Goal: Task Accomplishment & Management: Complete application form

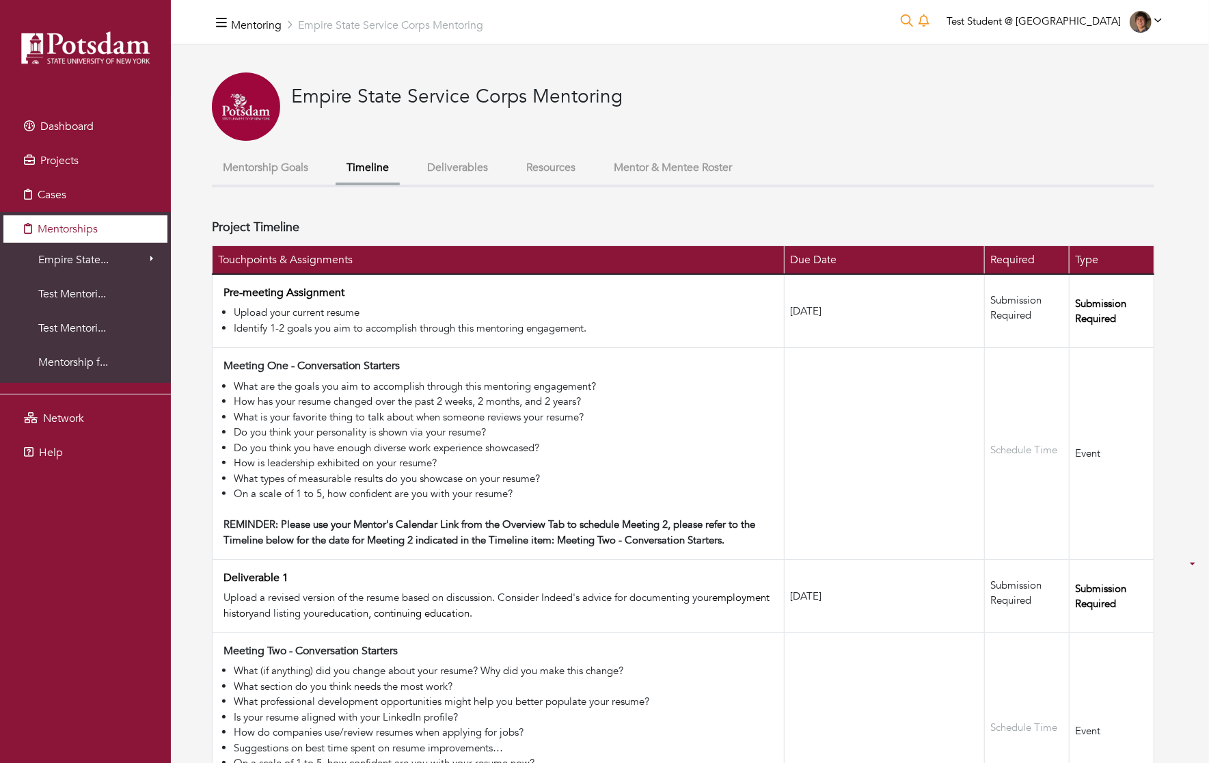
click at [93, 239] on link "Mentorships" at bounding box center [85, 228] width 164 height 27
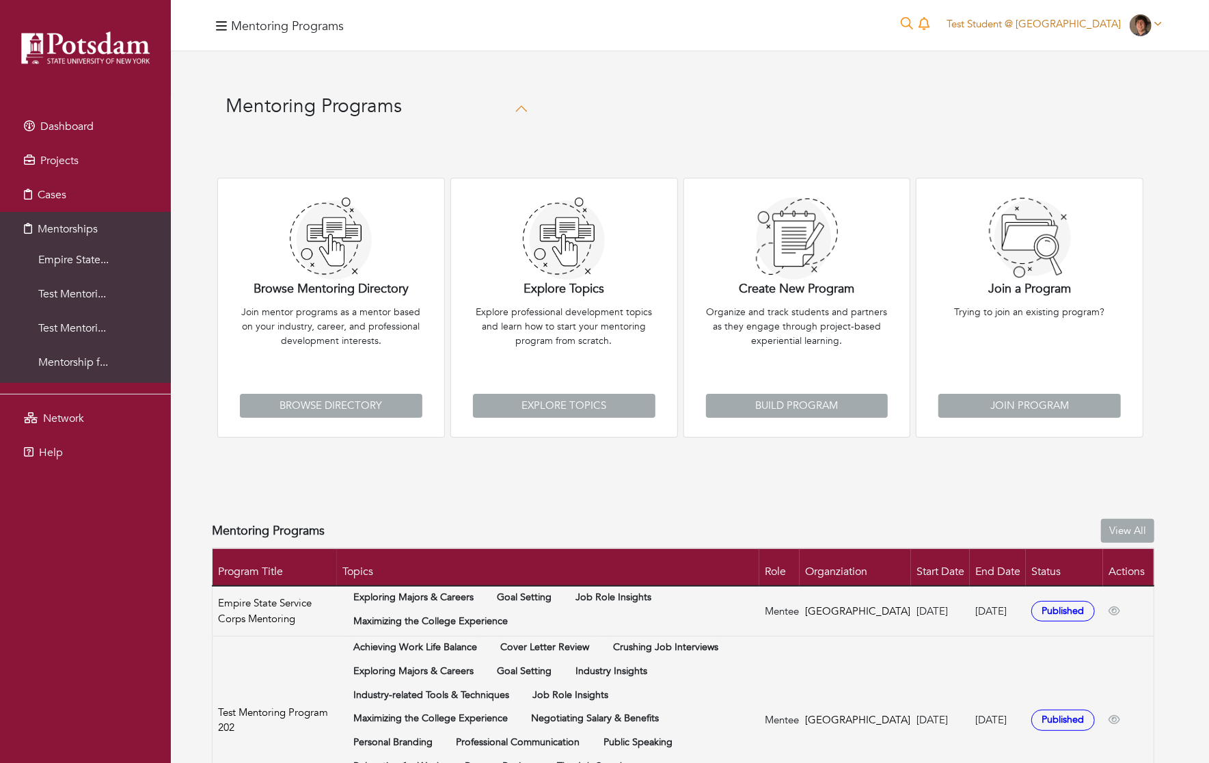
click at [694, 18] on span "Test Student @ Potsdam" at bounding box center [1034, 24] width 174 height 14
click at [694, 111] on button "Logout" at bounding box center [1113, 118] width 108 height 21
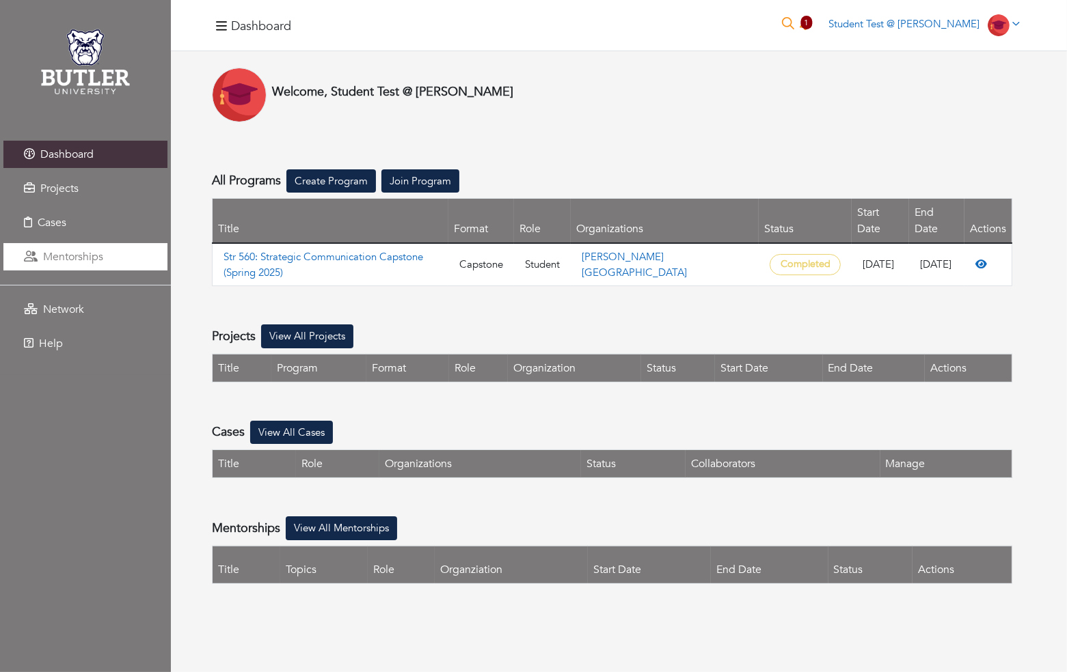
click at [73, 256] on span "Mentorships" at bounding box center [73, 256] width 60 height 15
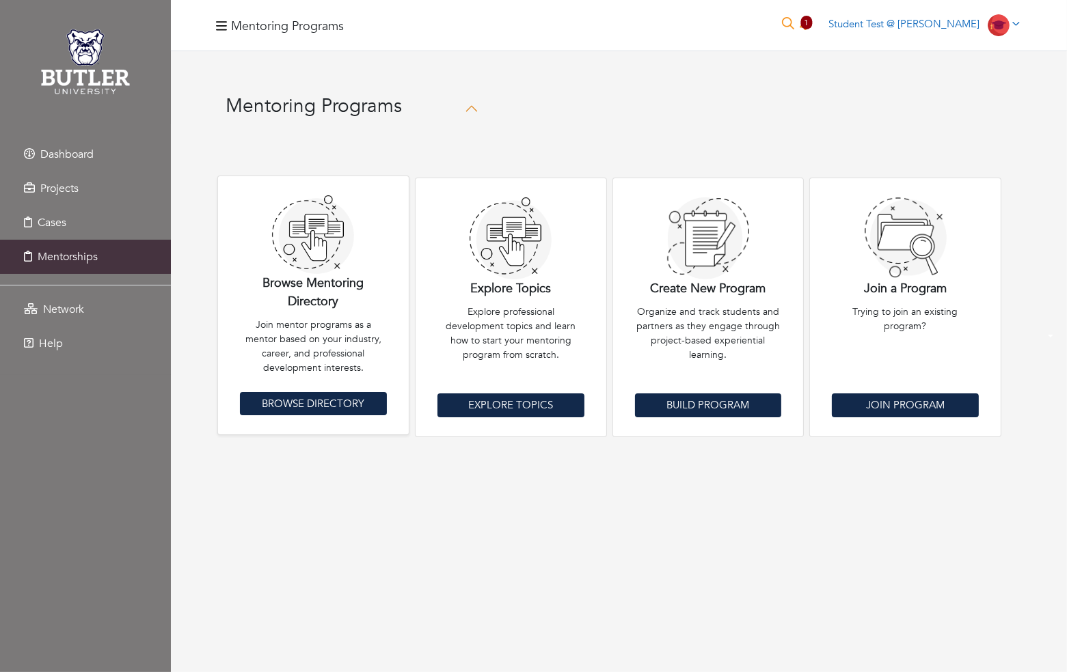
click at [324, 401] on link "Browse Directory" at bounding box center [313, 404] width 147 height 24
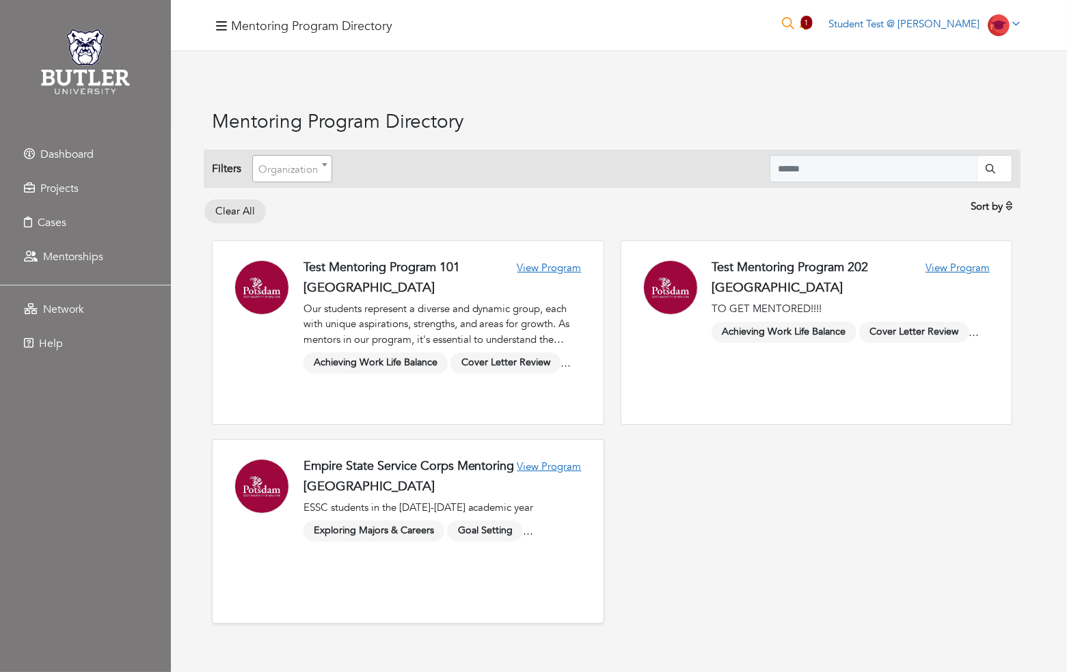
click at [573, 480] on link at bounding box center [408, 531] width 391 height 183
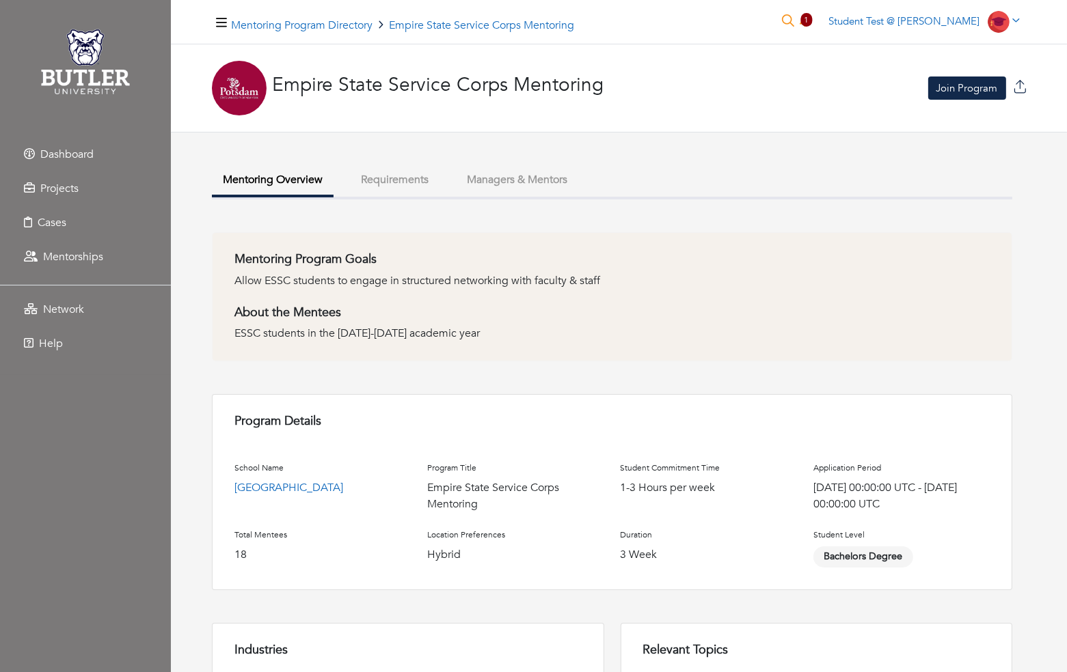
click at [949, 85] on link "Join Program" at bounding box center [967, 89] width 78 height 24
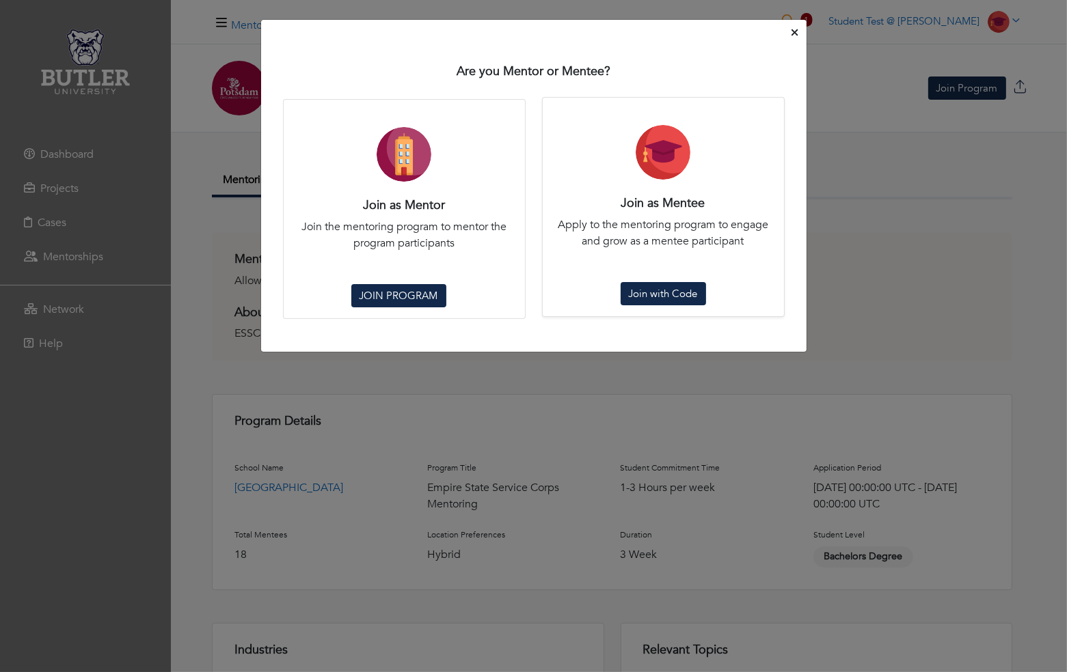
click at [672, 283] on link "Join with Code" at bounding box center [663, 294] width 85 height 24
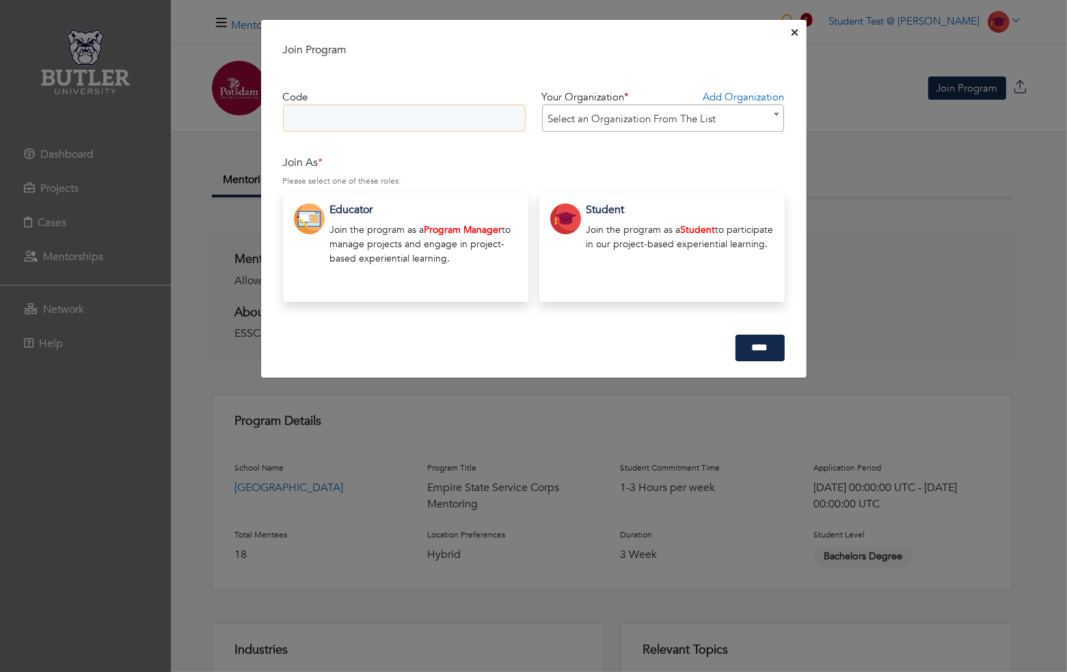
paste input "********"
type input "********"
click at [655, 226] on p "Join the program as a Student to participate in our project-based experiential …" at bounding box center [679, 237] width 187 height 29
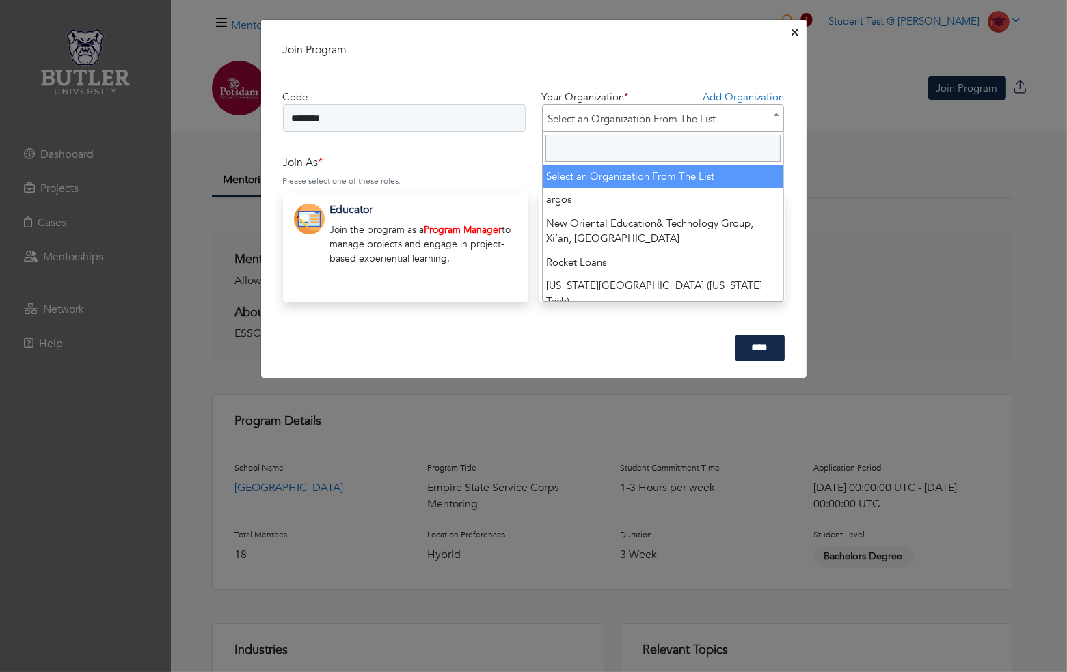
click at [704, 114] on span "Select an Organization From The List" at bounding box center [663, 118] width 241 height 27
click at [687, 141] on input "Search" at bounding box center [663, 148] width 236 height 27
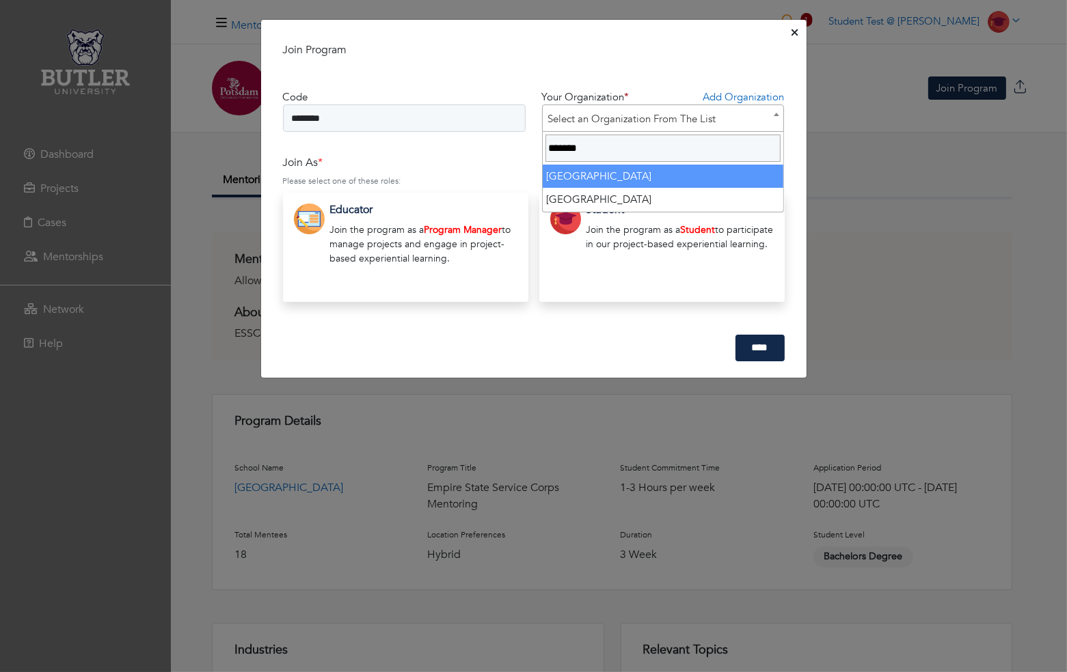
type input "*******"
select select "****"
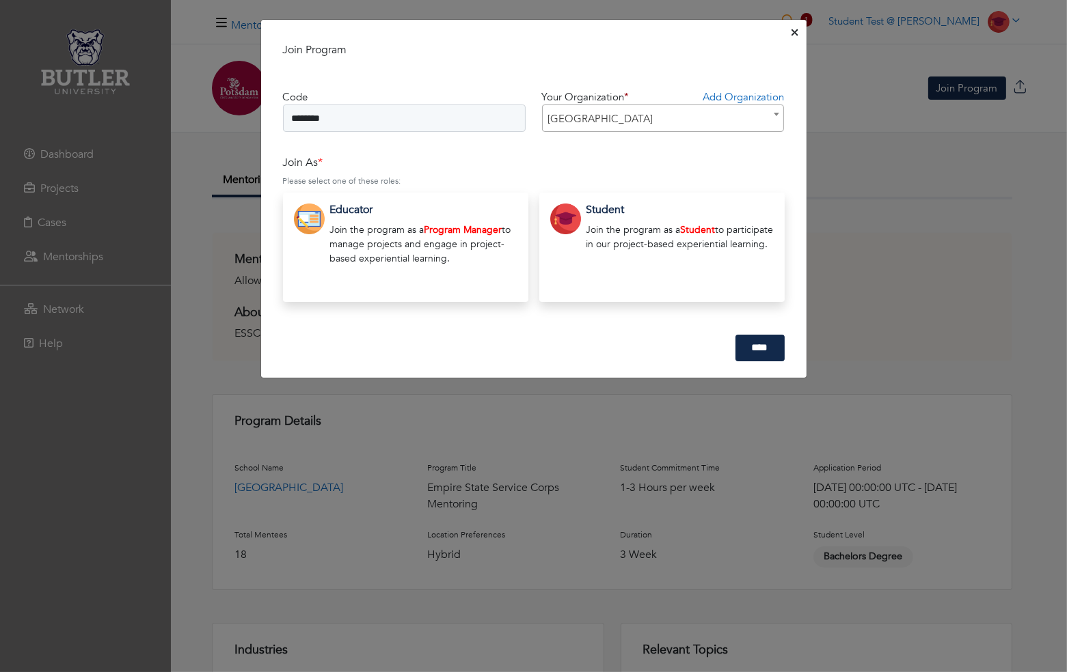
click at [745, 345] on input "****" at bounding box center [759, 348] width 49 height 27
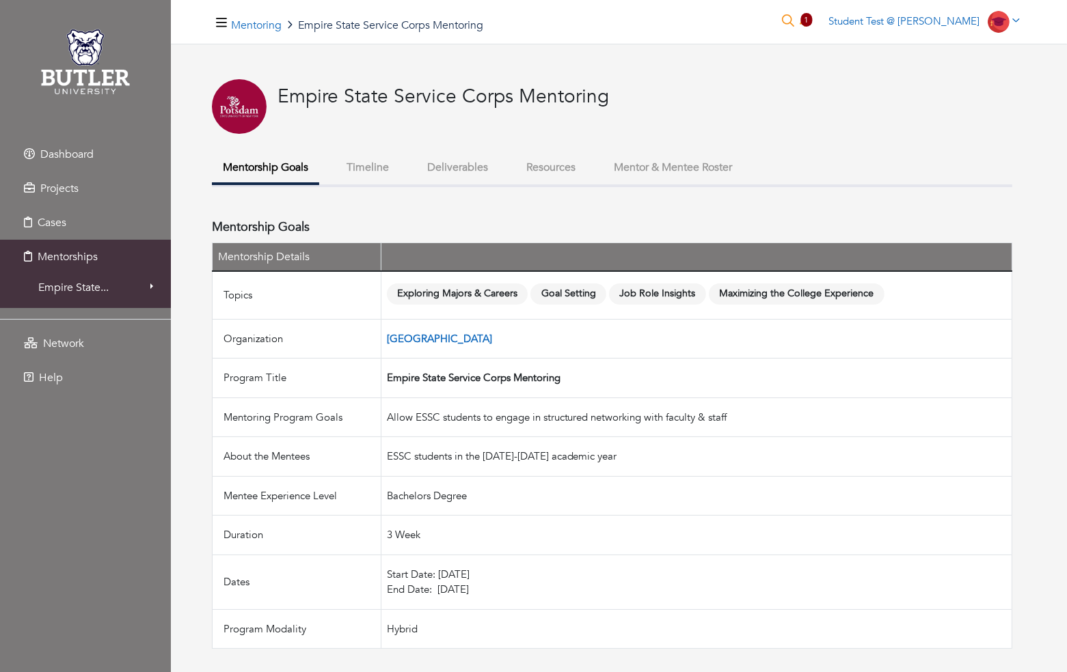
click at [666, 169] on button "Mentor & Mentee Roster" at bounding box center [673, 167] width 140 height 29
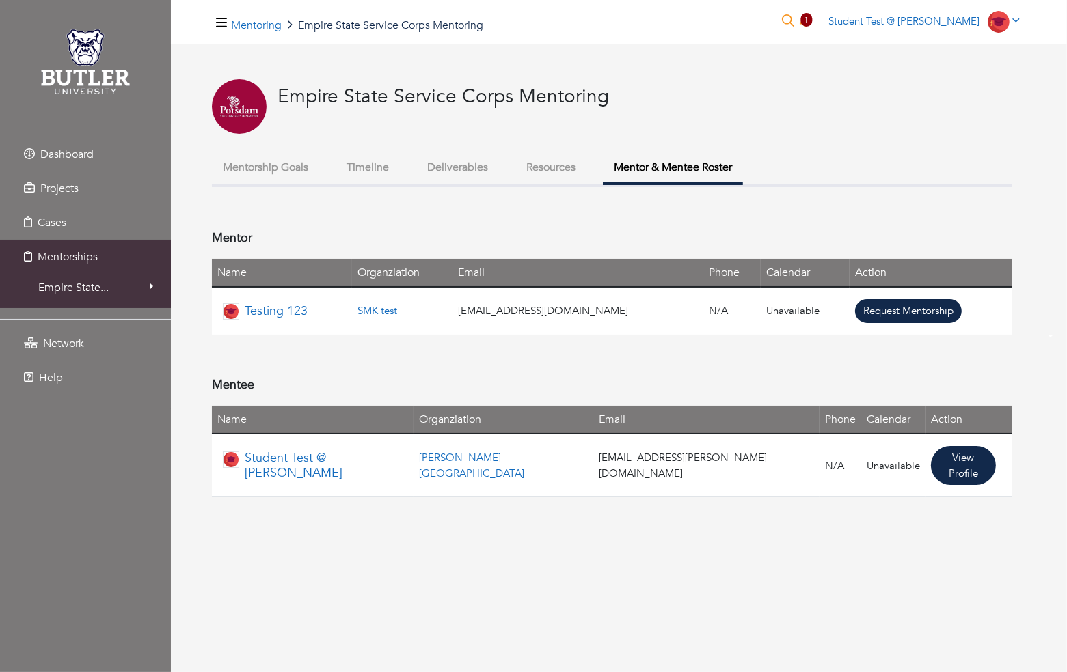
click at [886, 312] on link "Request Mentorship" at bounding box center [908, 311] width 107 height 24
click at [899, 312] on link "Request Mentorship" at bounding box center [908, 311] width 107 height 24
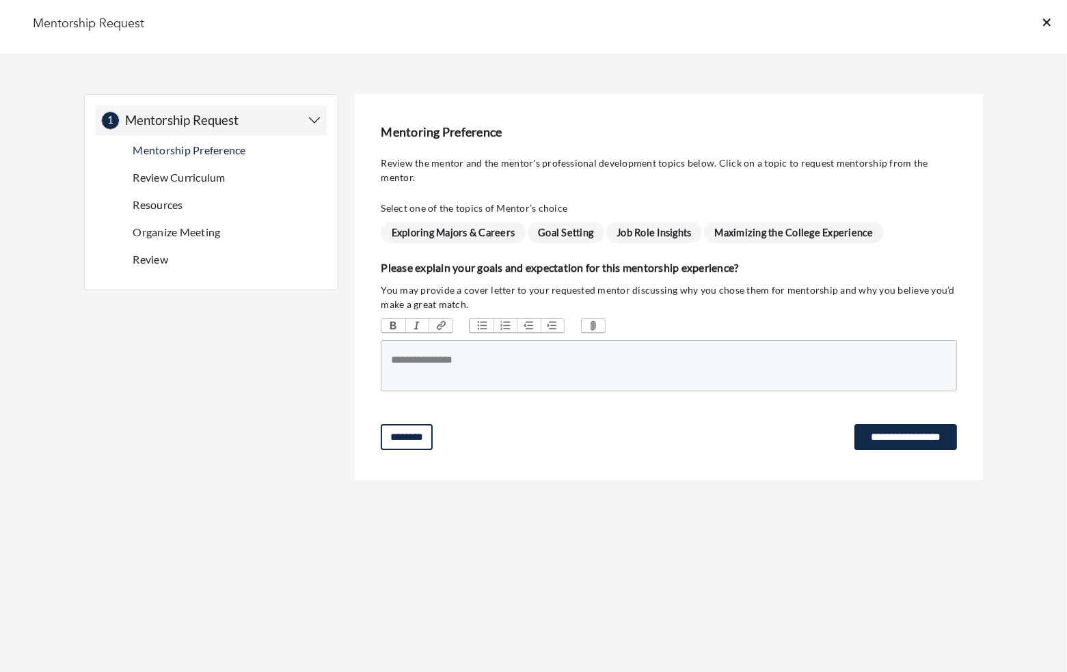
click at [459, 222] on span "Exploring Majors & Careers" at bounding box center [453, 232] width 144 height 21
click at [608, 345] on trix-editor at bounding box center [669, 365] width 576 height 51
type trix-editor "**********"
click at [914, 424] on input "**********" at bounding box center [905, 437] width 103 height 27
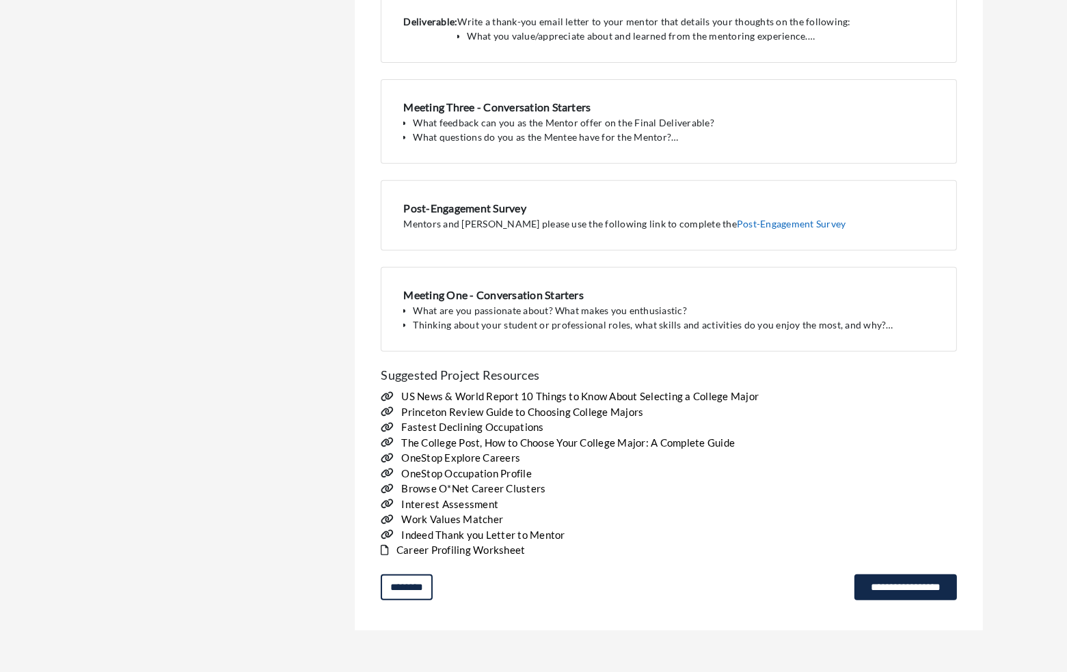
scroll to position [618, 0]
click at [916, 581] on input "**********" at bounding box center [905, 588] width 103 height 27
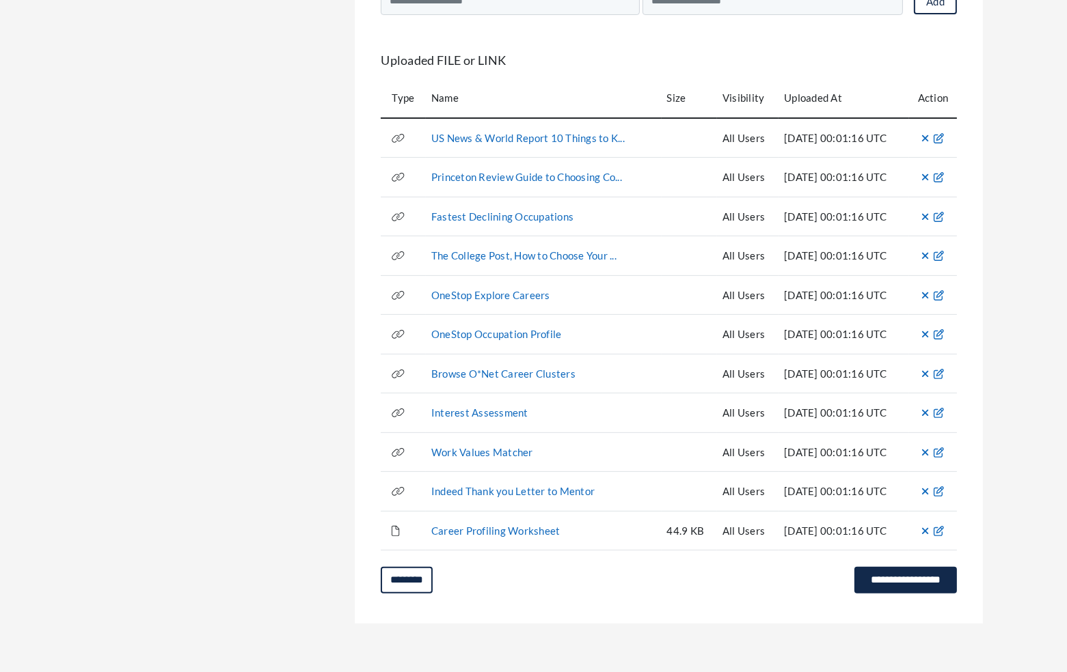
scroll to position [383, 0]
click at [890, 580] on input "**********" at bounding box center [905, 582] width 103 height 27
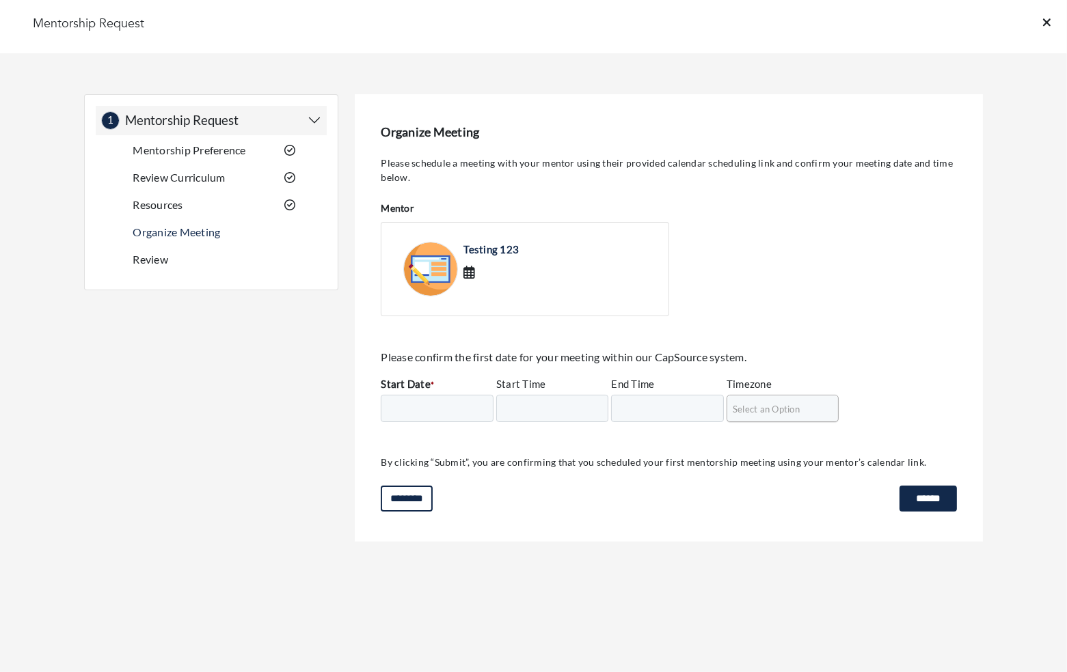
scroll to position [0, 0]
click at [445, 408] on input "Start Date *" at bounding box center [437, 408] width 113 height 27
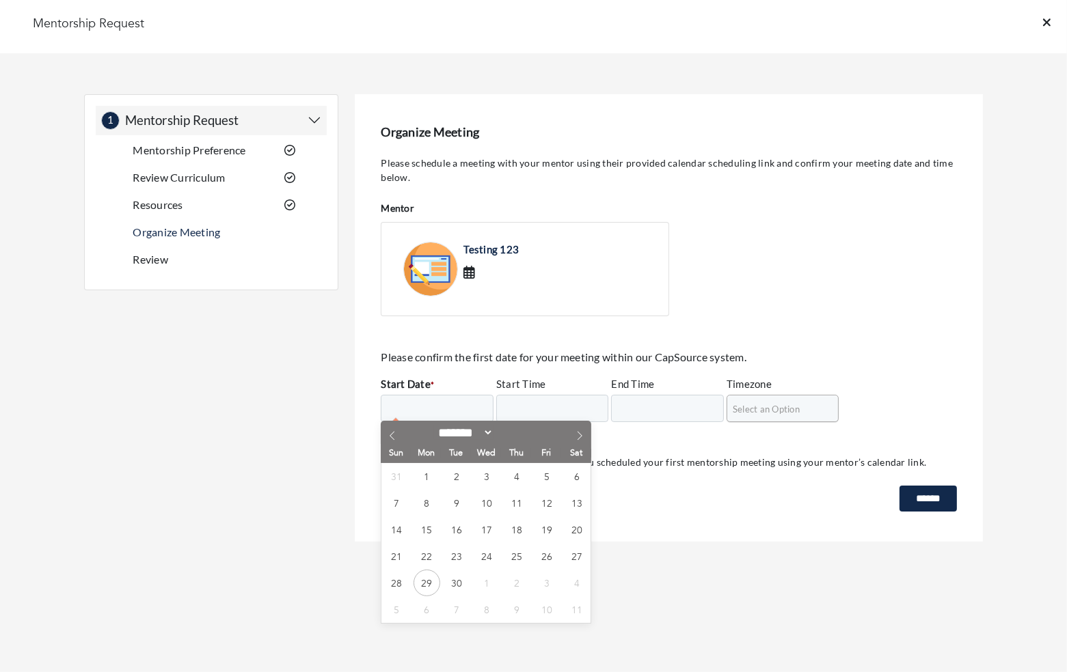
select select "*"
click at [424, 558] on span "20" at bounding box center [426, 556] width 27 height 27
type input "**********"
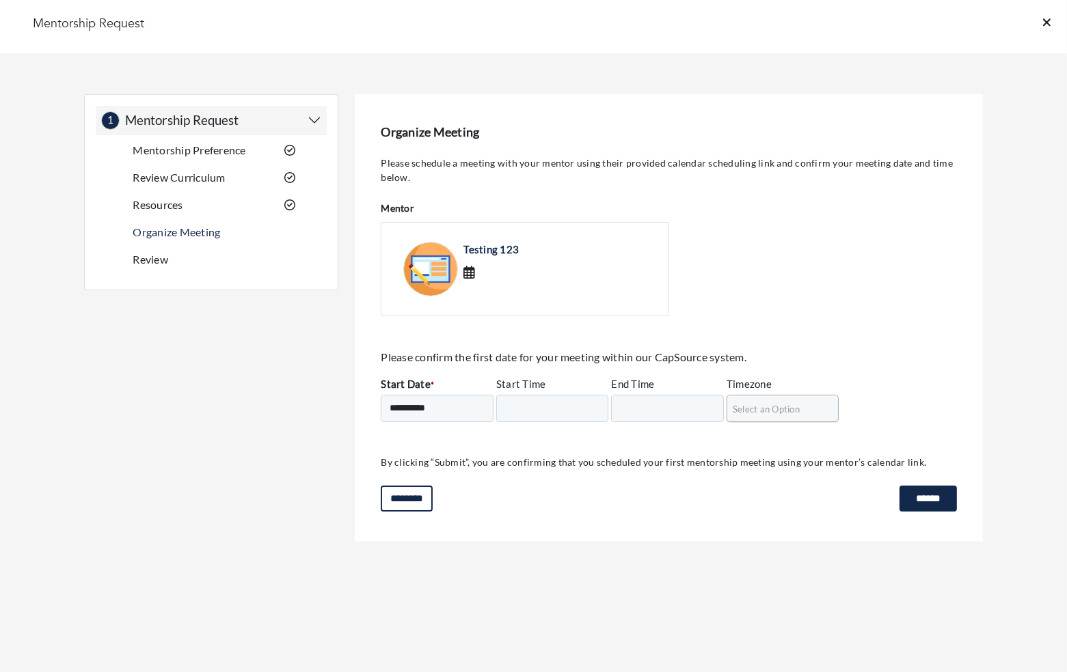
click at [930, 497] on input "******" at bounding box center [927, 499] width 57 height 27
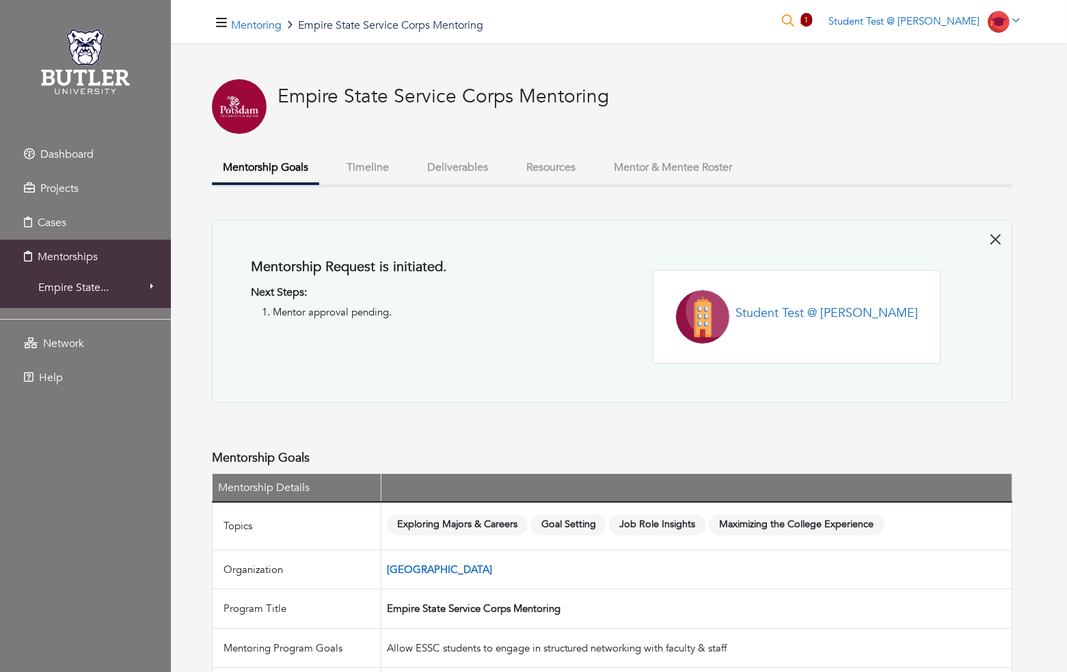
click at [693, 160] on button "Mentor & Mentee Roster" at bounding box center [673, 167] width 140 height 29
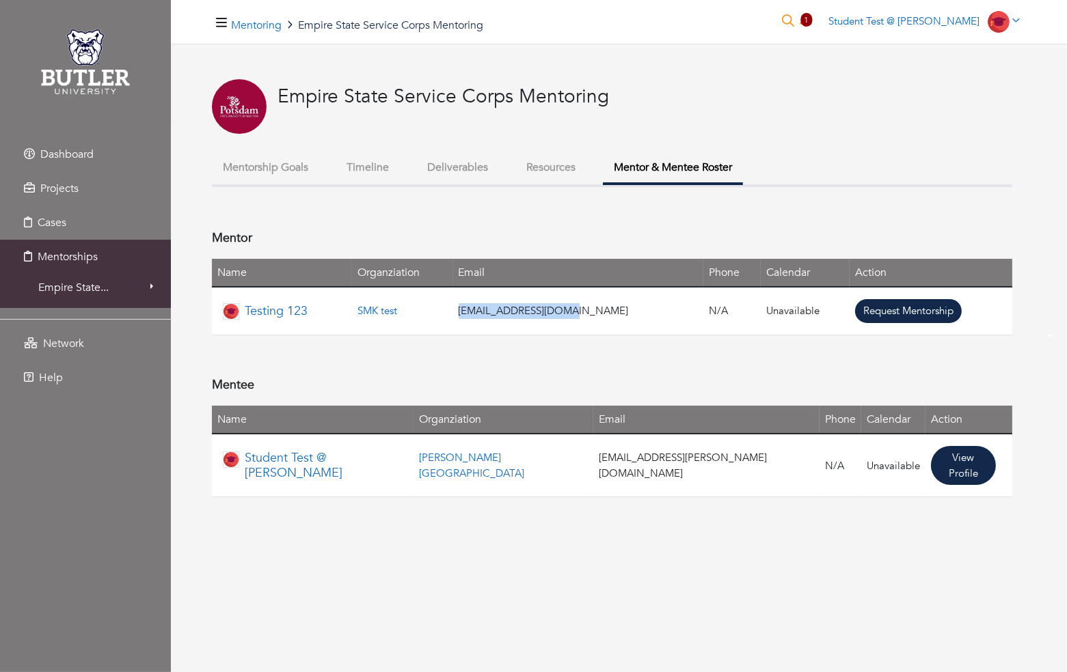
drag, startPoint x: 598, startPoint y: 316, endPoint x: 484, endPoint y: 316, distance: 114.1
click at [484, 316] on td "[EMAIL_ADDRESS][DOMAIN_NAME]" at bounding box center [578, 311] width 250 height 48
copy td "[EMAIL_ADDRESS][DOMAIN_NAME]"
click at [901, 22] on span "Student Test @ [PERSON_NAME]" at bounding box center [903, 21] width 151 height 14
click at [937, 111] on button "Logout" at bounding box center [971, 115] width 108 height 21
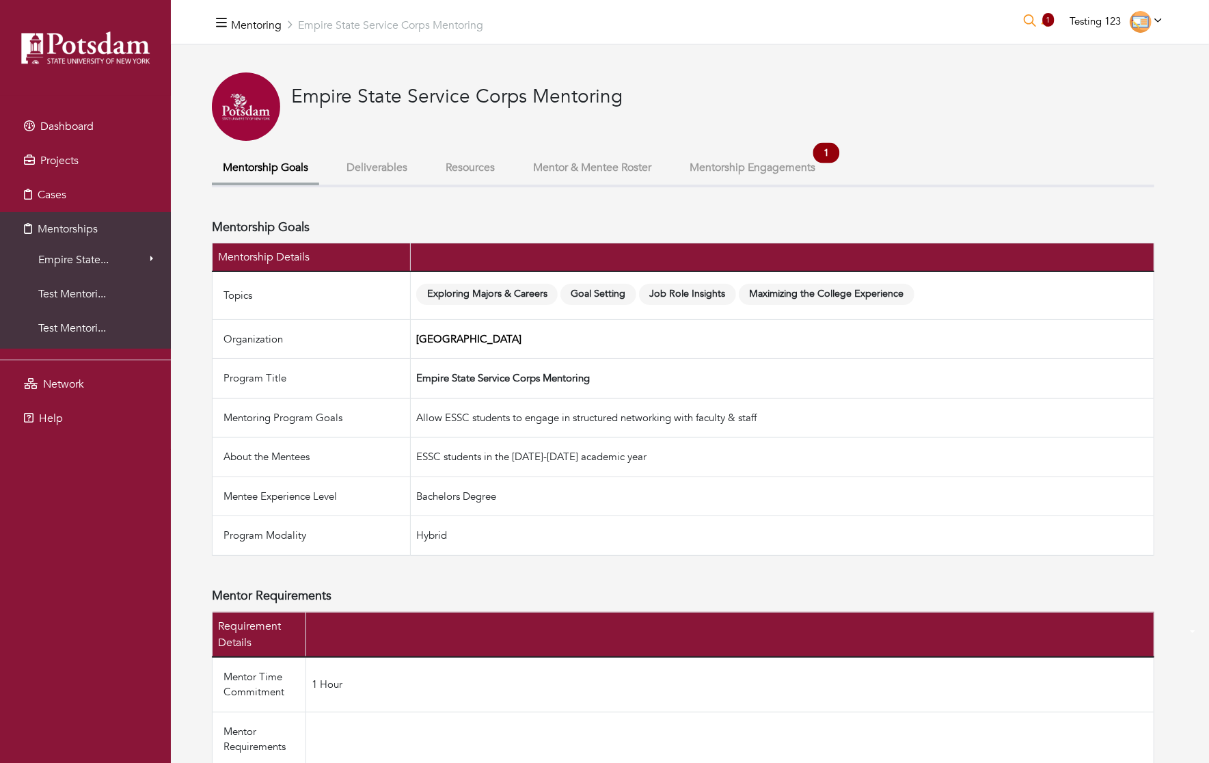
click at [793, 173] on button "Mentorship Engagements 1 new mentorship engagement" at bounding box center [753, 167] width 148 height 29
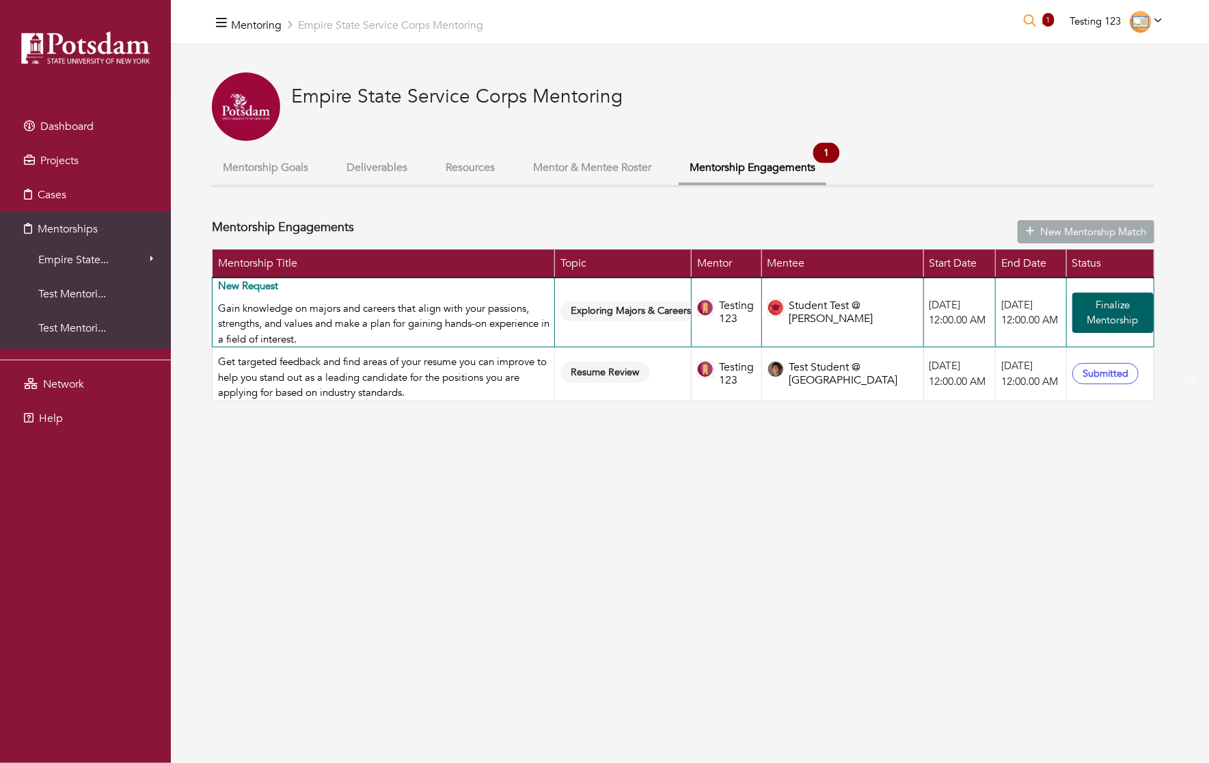
click at [1114, 314] on link "Finalize Mentorship" at bounding box center [1112, 312] width 81 height 40
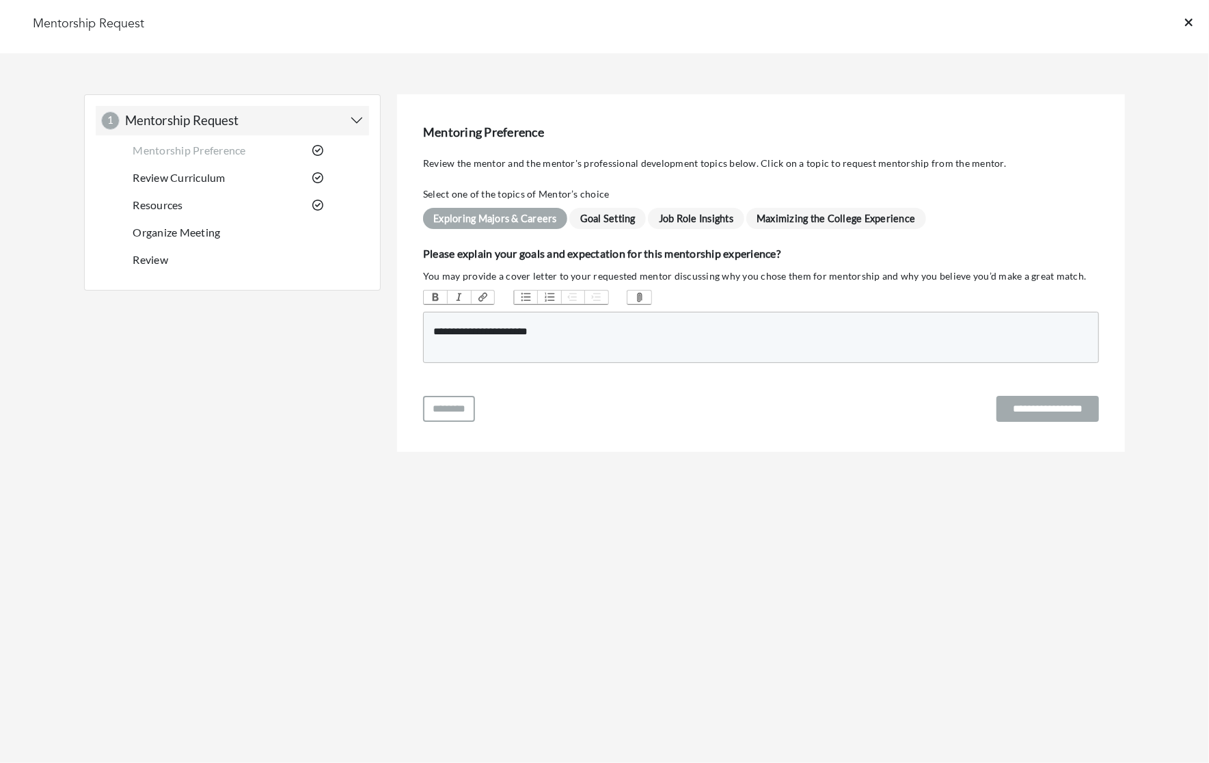
click at [1031, 406] on input "**********" at bounding box center [1047, 409] width 103 height 27
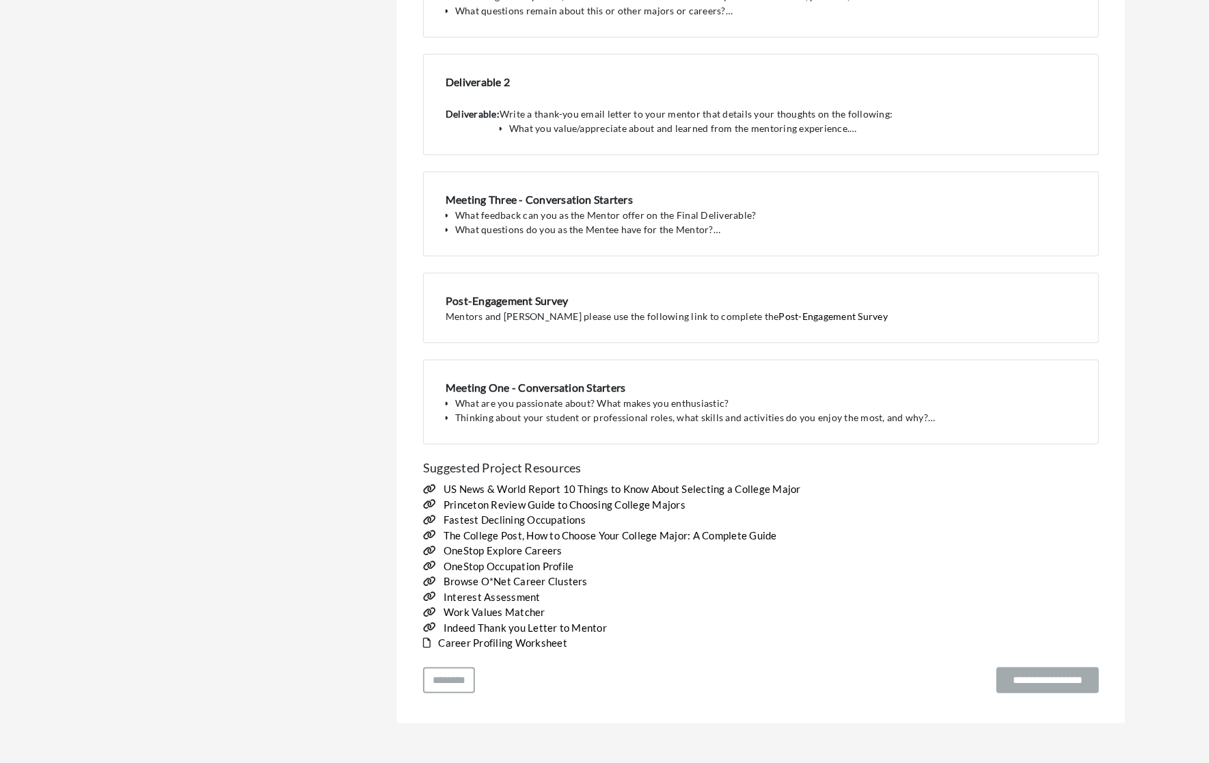
click at [1018, 667] on input "**********" at bounding box center [1047, 680] width 103 height 27
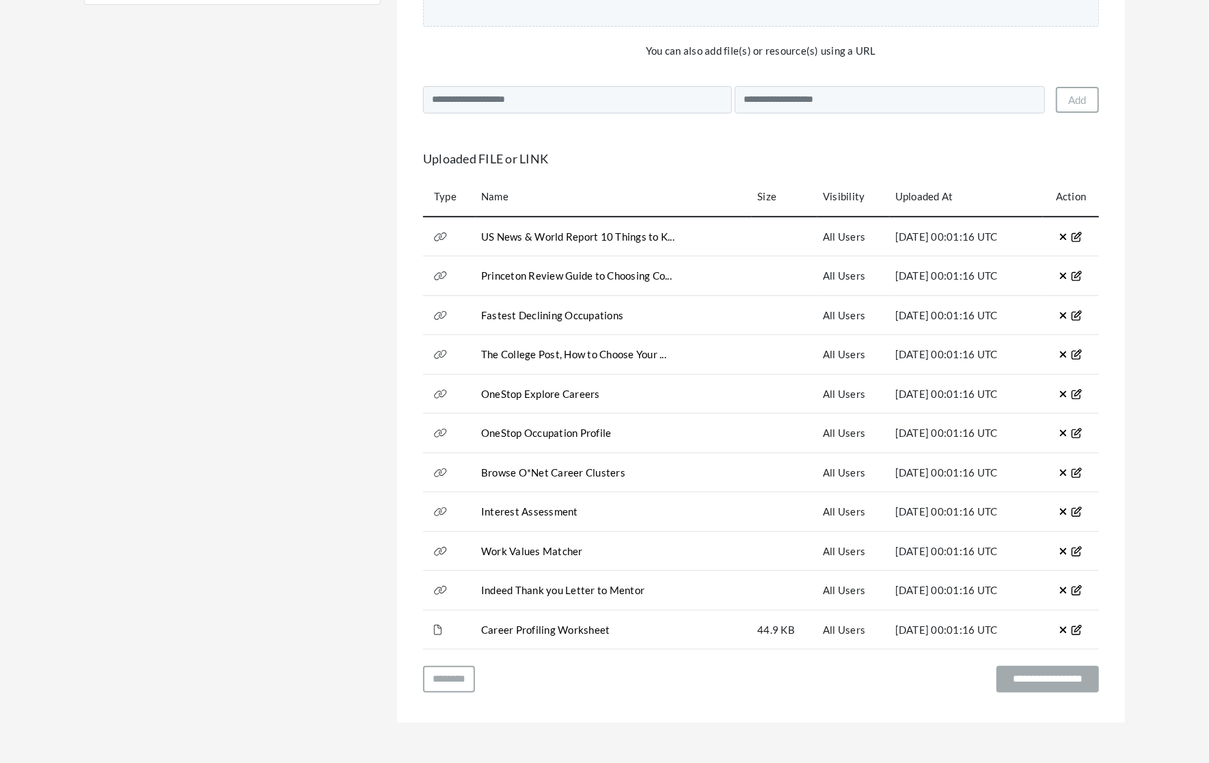
scroll to position [285, 0]
click at [1063, 677] on input "**********" at bounding box center [1047, 679] width 103 height 27
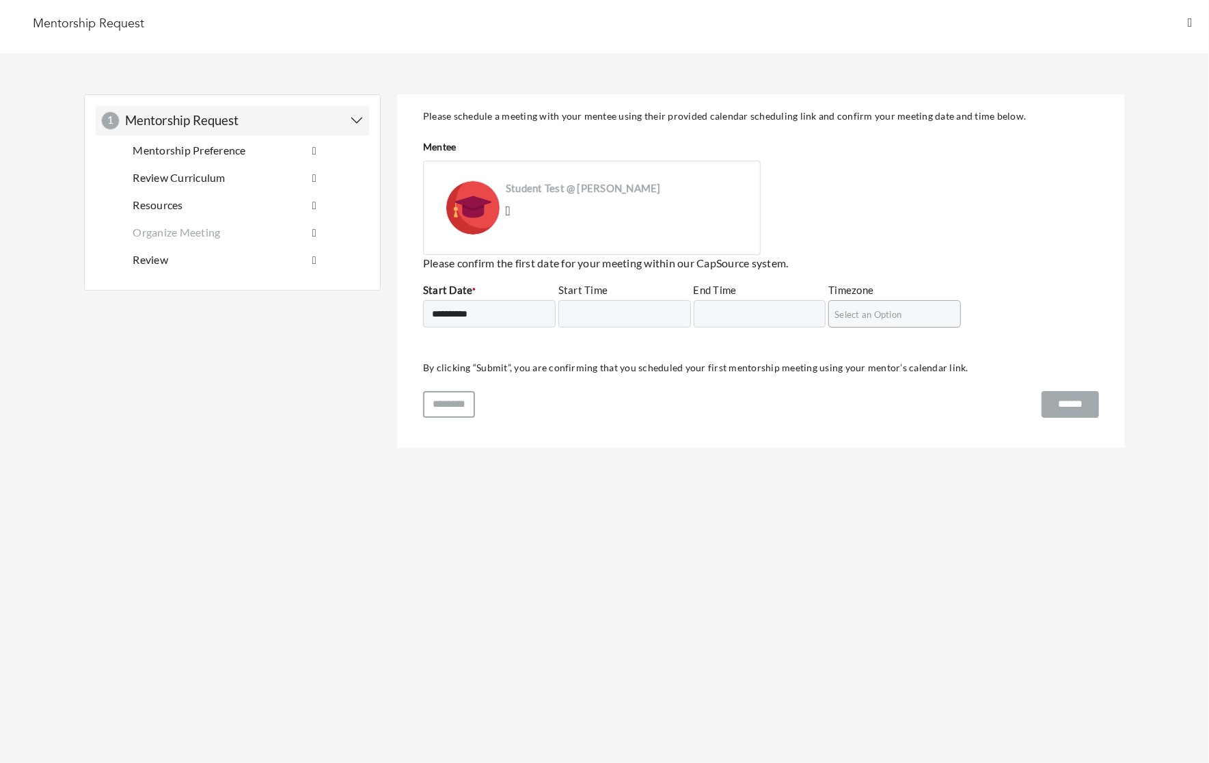
scroll to position [0, 0]
click at [1061, 406] on input "******" at bounding box center [1070, 404] width 57 height 27
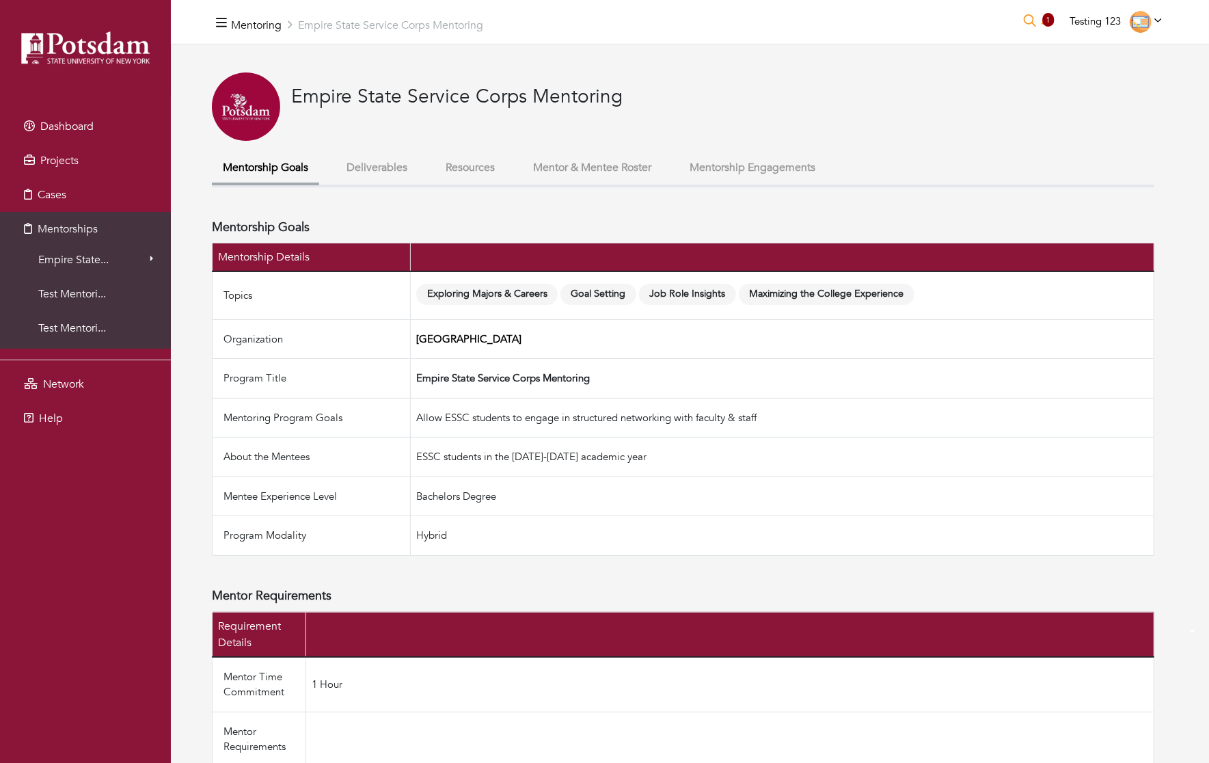
click at [737, 168] on button "Mentorship Engagements 0 new mentorship engagement" at bounding box center [753, 167] width 148 height 29
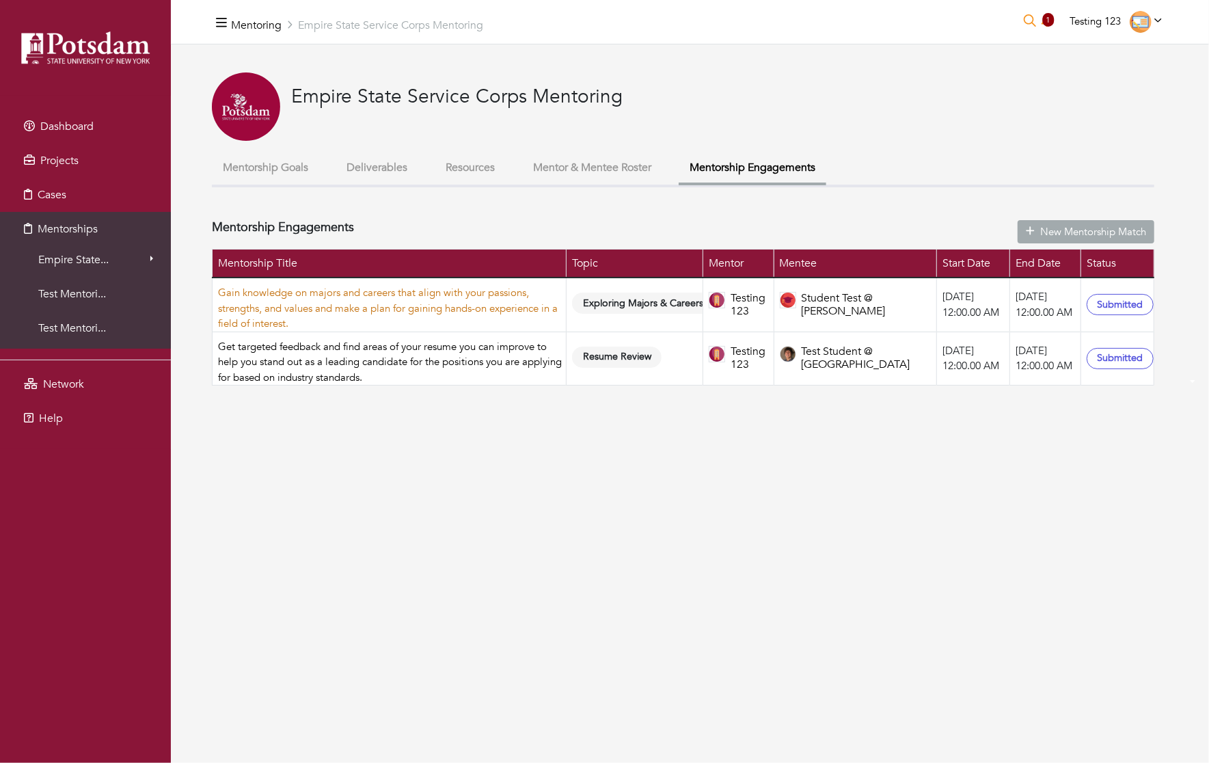
click at [370, 307] on link "Gain knowledge on majors and careers that align with your passions, strengths, …" at bounding box center [388, 308] width 340 height 44
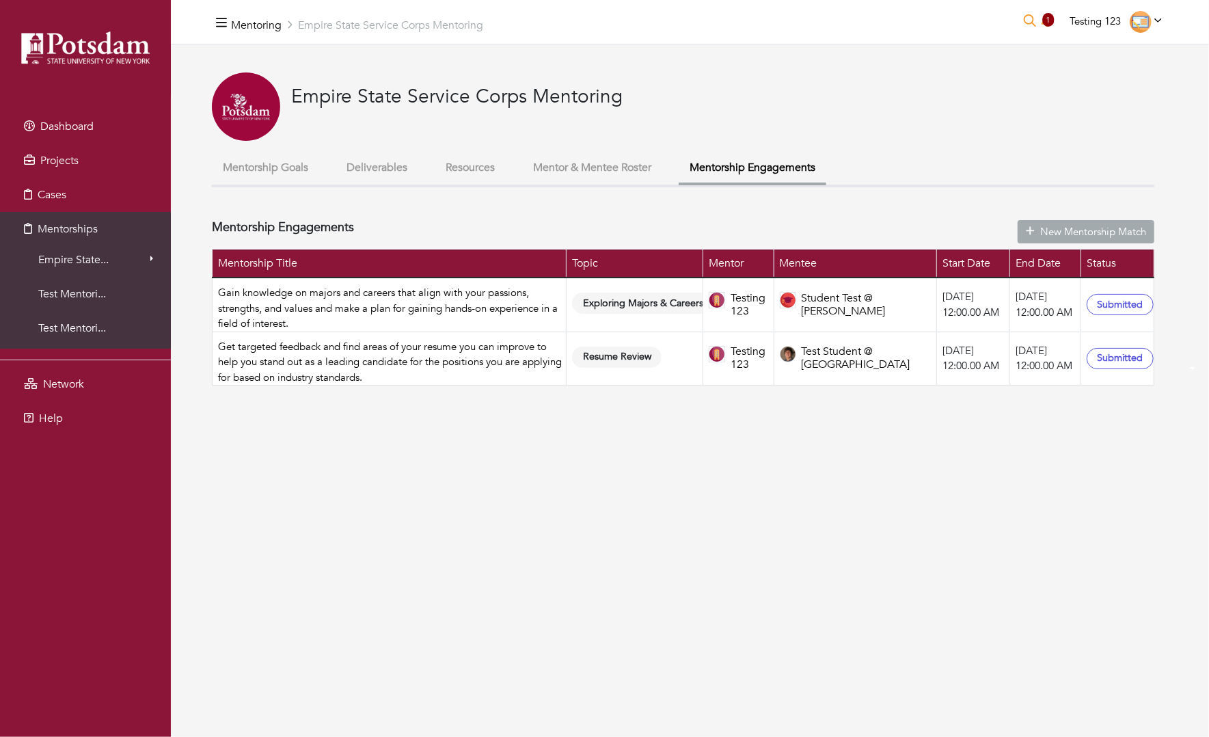
click at [260, 179] on button "Mentorship Goals" at bounding box center [265, 167] width 107 height 29
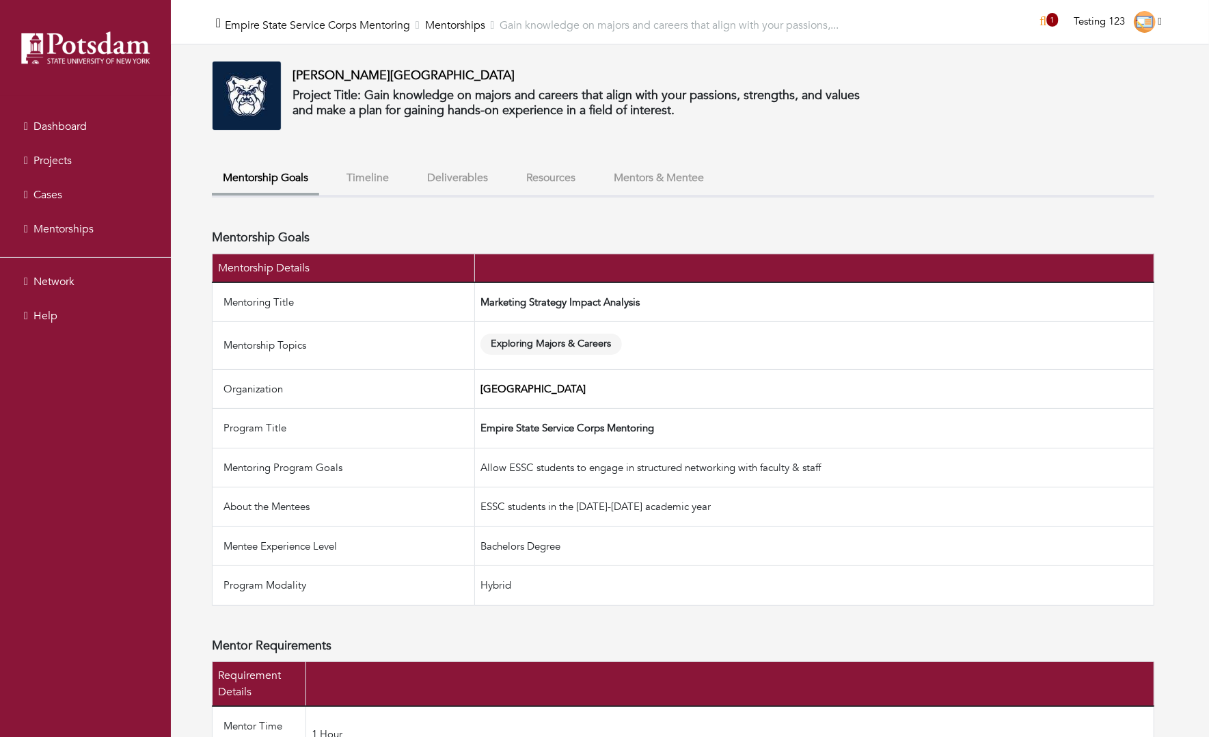
click at [370, 165] on div "[PERSON_NAME] University Project Title: Gain knowledge on majors and careers th…" at bounding box center [683, 686] width 942 height 1250
click at [370, 184] on button "Timeline" at bounding box center [368, 177] width 64 height 29
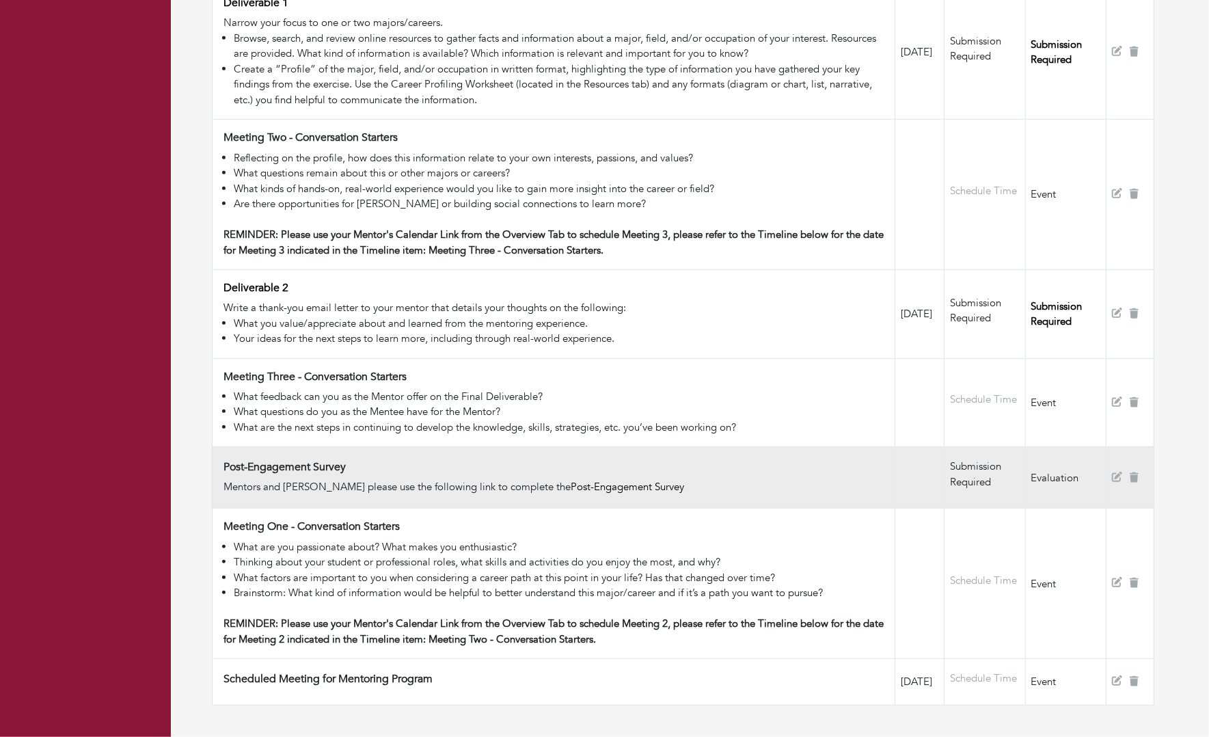
scroll to position [472, 0]
click at [1003, 459] on p "Submission Required" at bounding box center [984, 474] width 69 height 31
click at [1078, 461] on td "Evaluation" at bounding box center [1065, 478] width 81 height 62
click at [310, 461] on h4 "Post-Engagement Survey" at bounding box center [284, 467] width 122 height 13
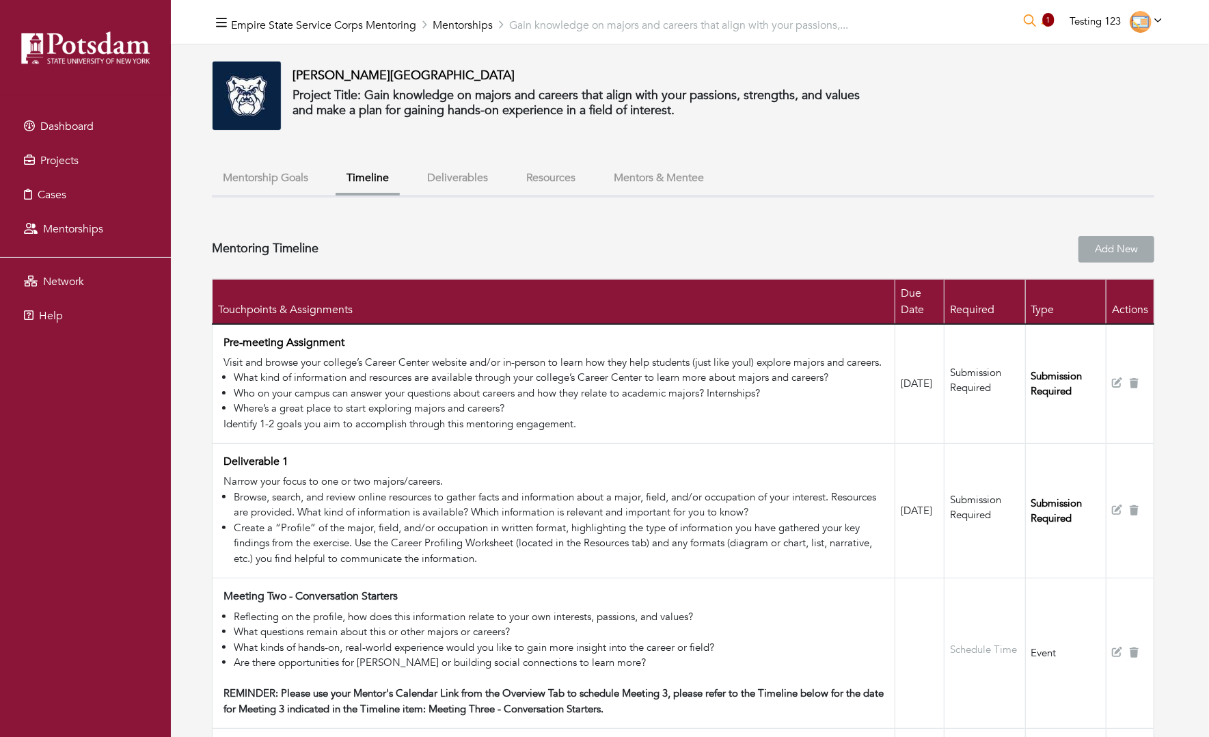
scroll to position [0, 0]
click at [1106, 22] on span "Testing 123" at bounding box center [1095, 21] width 51 height 14
click at [1104, 118] on button "Logout" at bounding box center [1113, 115] width 108 height 21
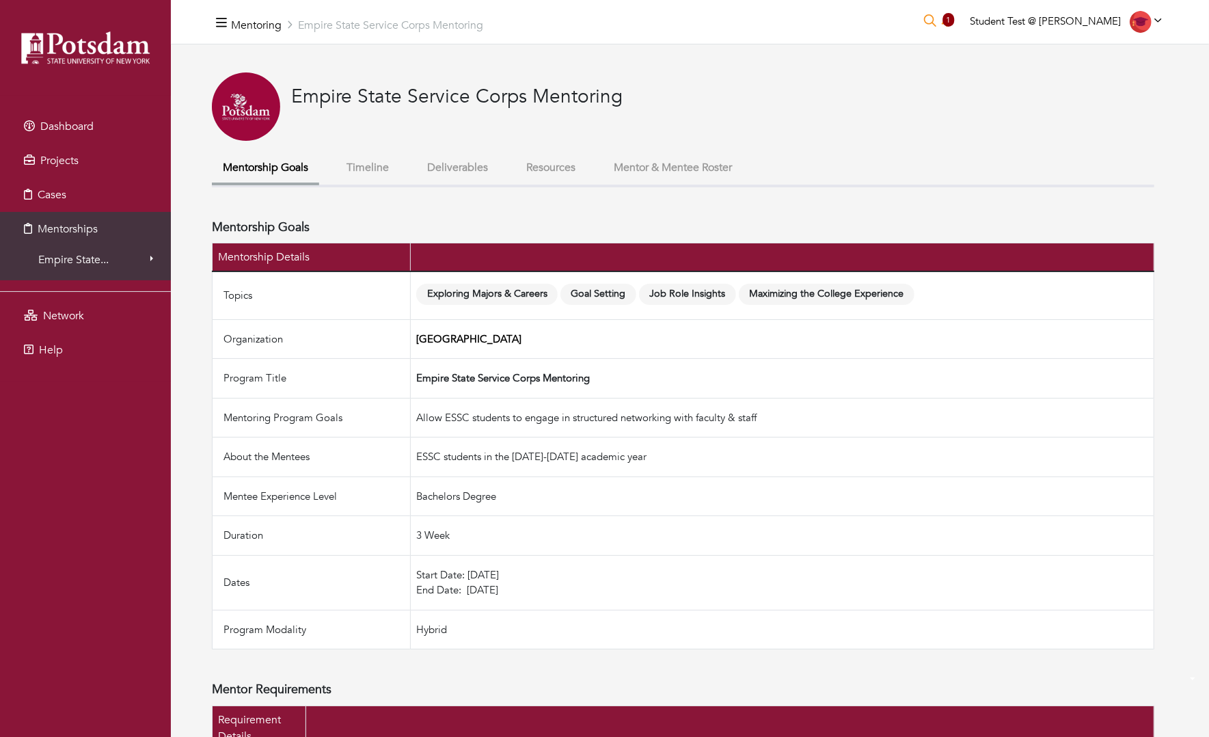
click at [361, 175] on button "Timeline" at bounding box center [368, 167] width 64 height 29
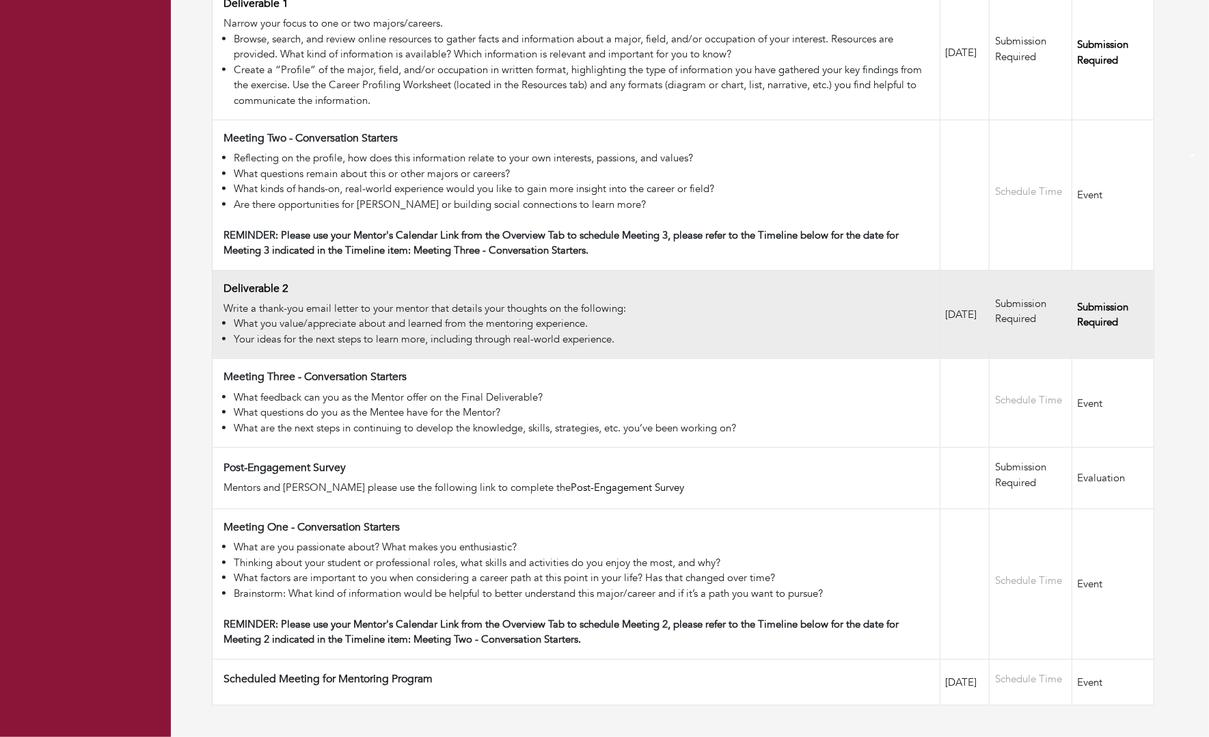
scroll to position [439, 0]
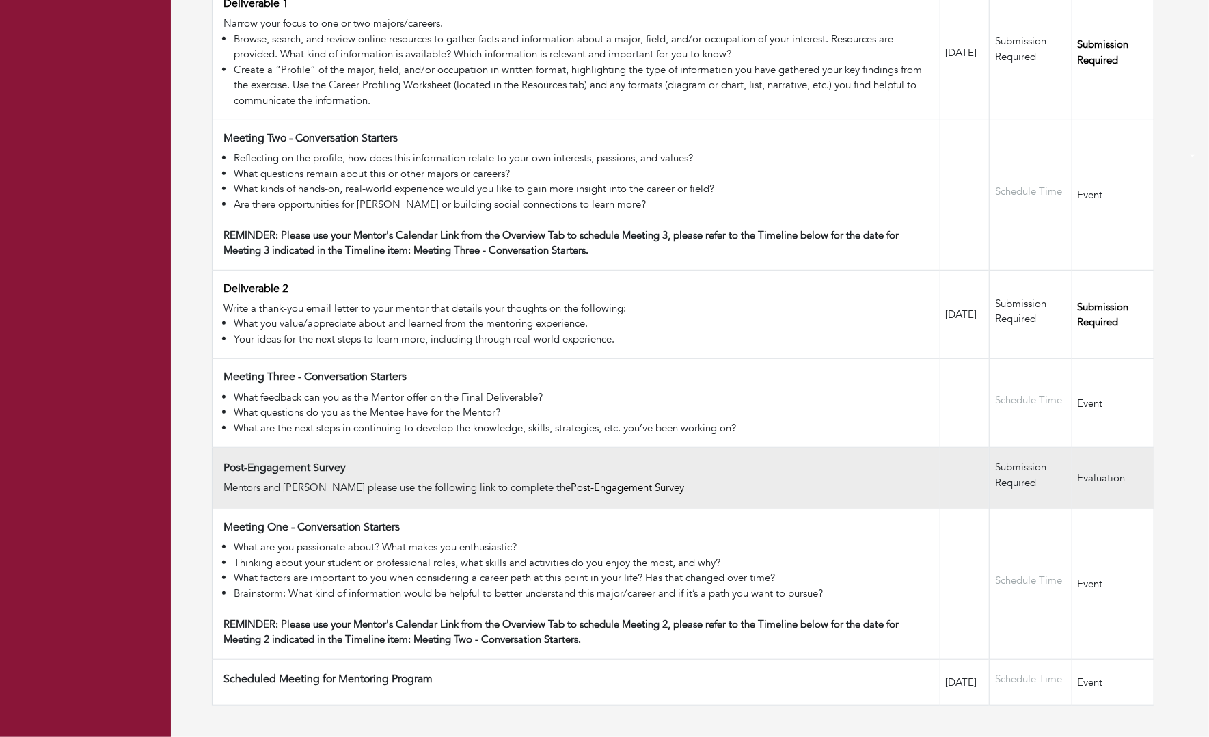
click at [264, 461] on h4 "Post-Engagement Survey" at bounding box center [284, 467] width 122 height 13
click at [1124, 459] on td "Evaluation" at bounding box center [1113, 479] width 82 height 62
drag, startPoint x: 217, startPoint y: 454, endPoint x: 388, endPoint y: 453, distance: 170.9
click at [388, 453] on td "Post-Engagement Survey Mentors and [PERSON_NAME] please use the following link …" at bounding box center [577, 479] width 728 height 62
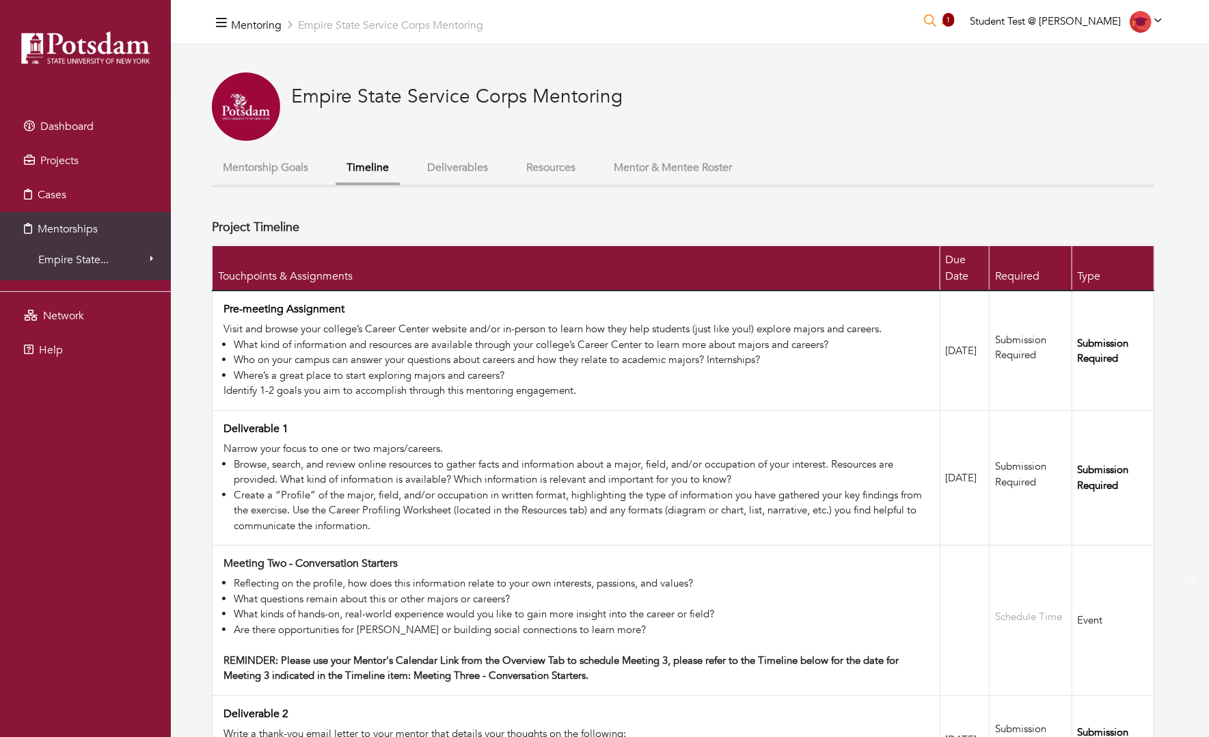
scroll to position [0, 0]
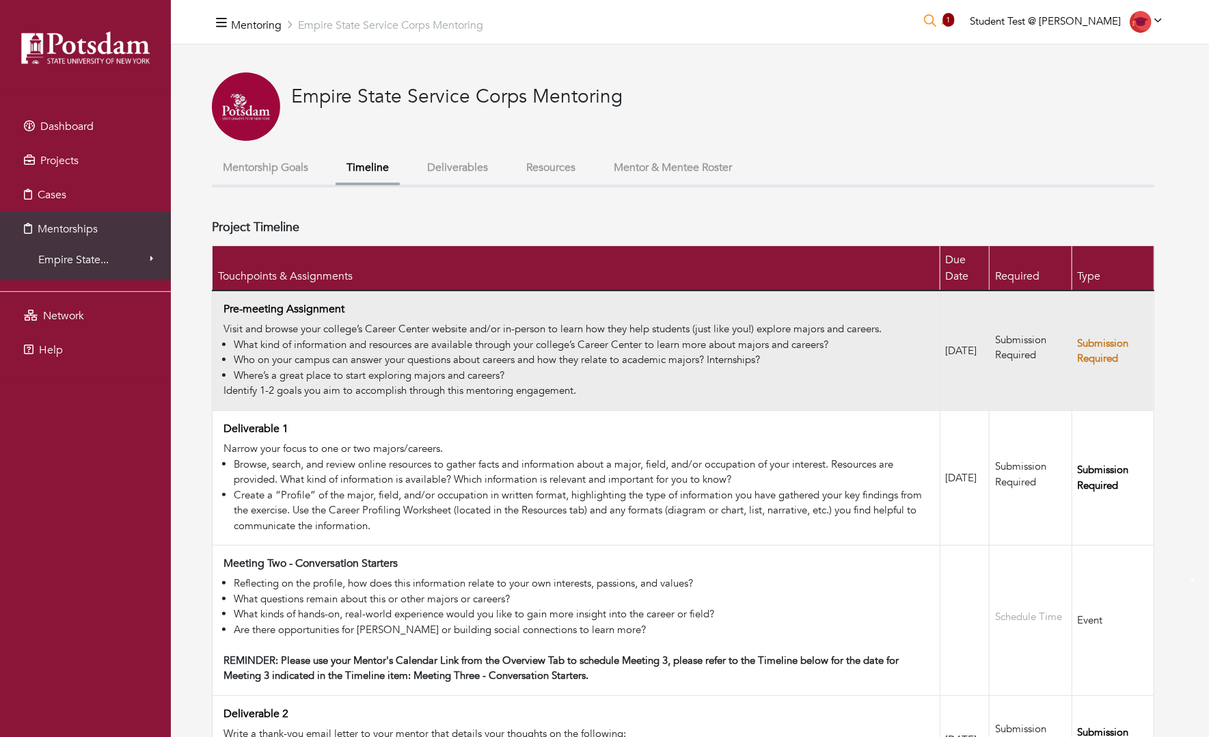
click at [1115, 353] on link "Submission Required" at bounding box center [1103, 350] width 51 height 29
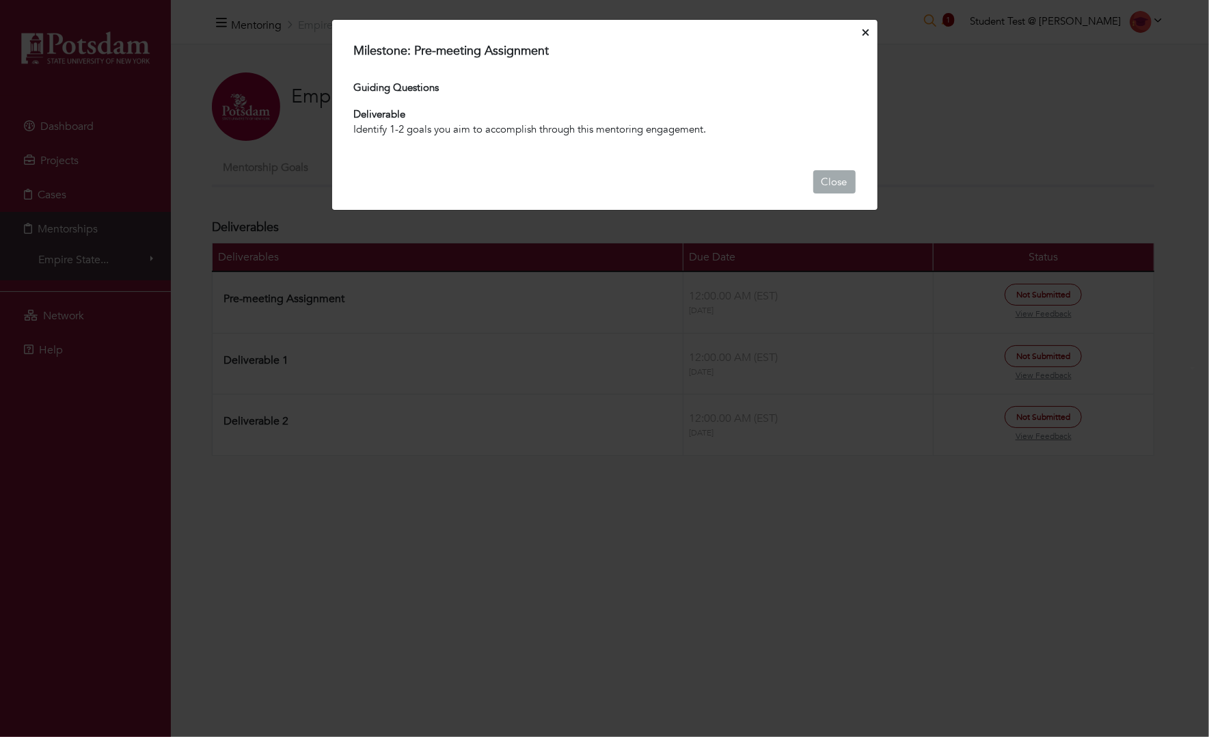
click at [839, 178] on button "Close" at bounding box center [834, 182] width 42 height 24
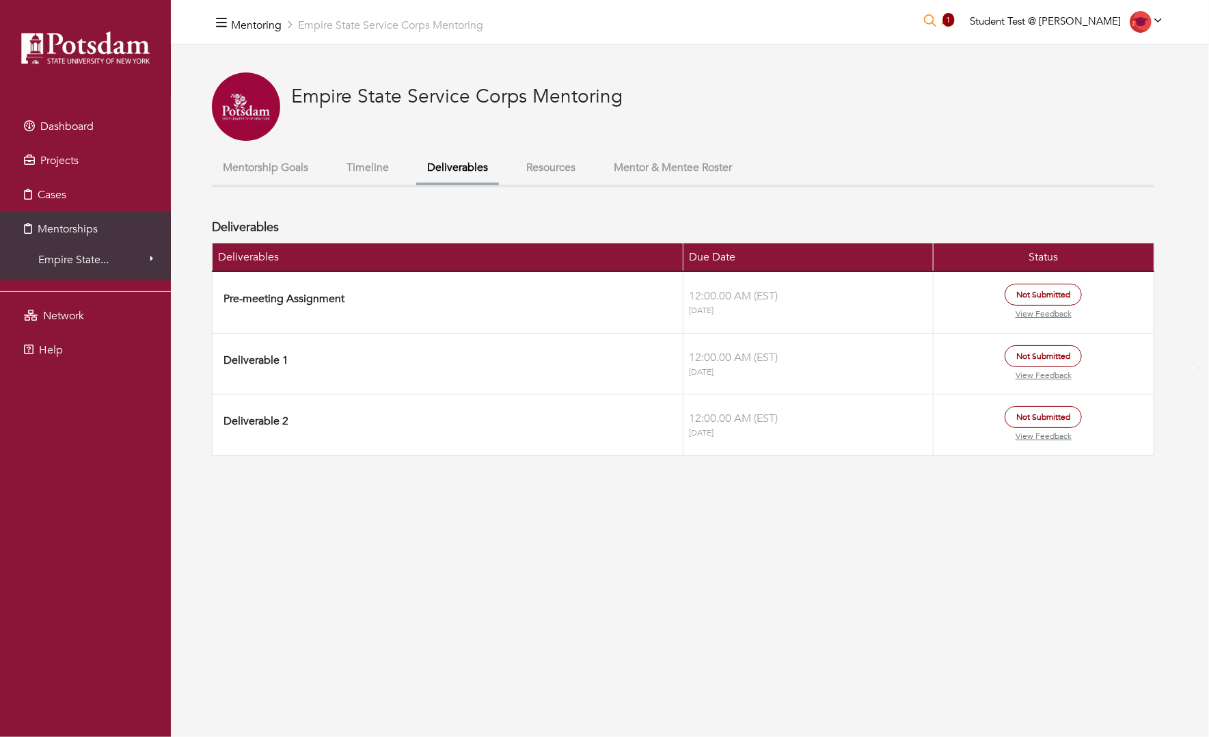
click at [256, 306] on span "Pre-meeting Assignment" at bounding box center [283, 298] width 121 height 15
click at [1056, 301] on span "Not Submitted" at bounding box center [1043, 295] width 77 height 22
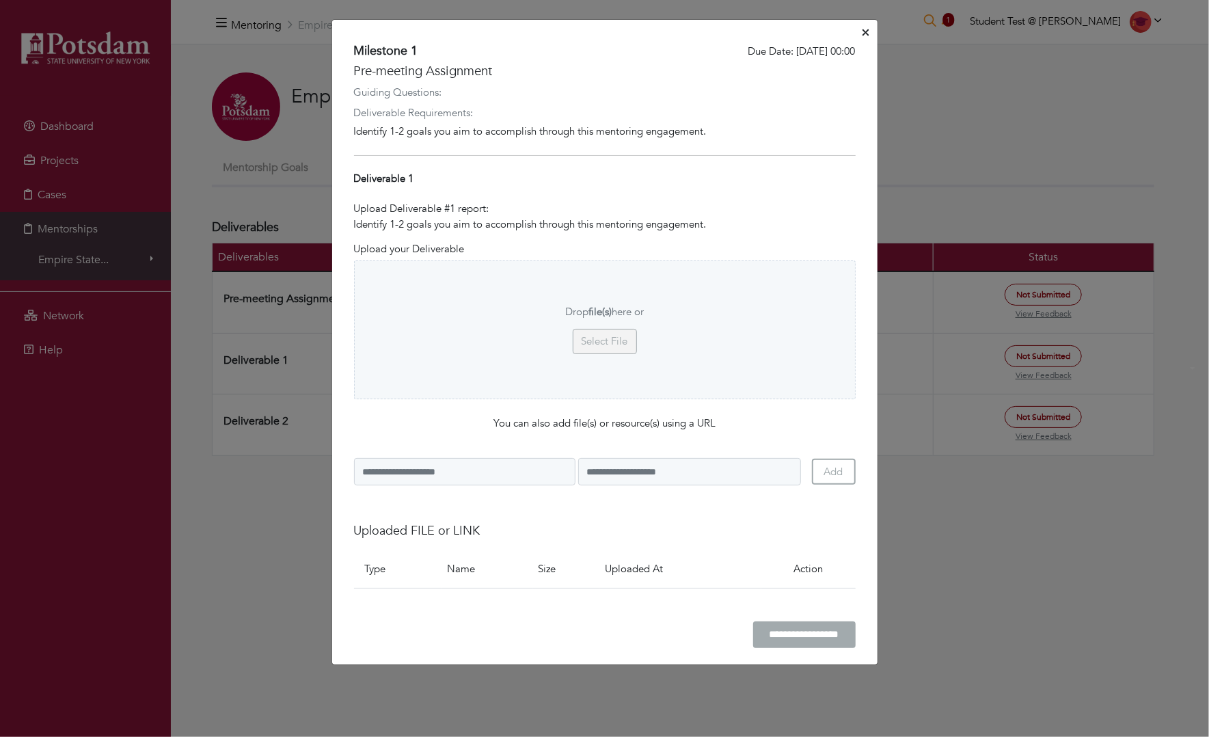
click at [867, 31] on icon "Close" at bounding box center [865, 32] width 6 height 6
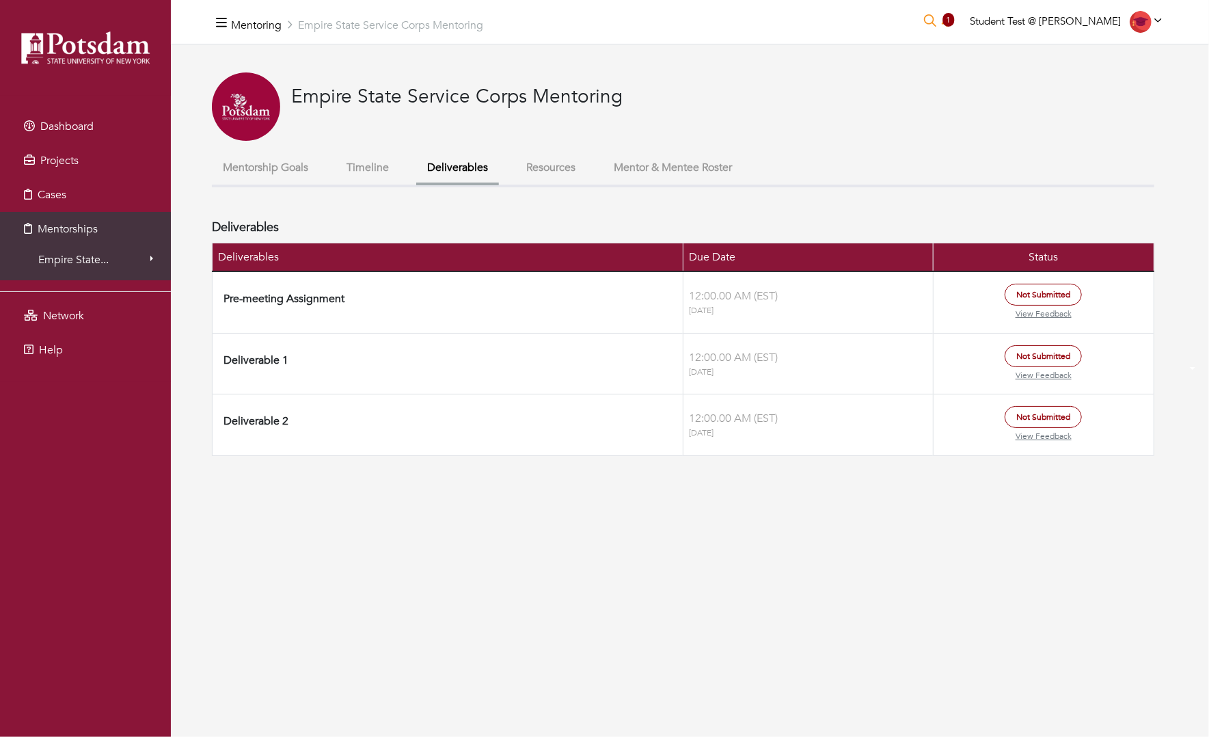
click at [1052, 294] on span "Not Submitted" at bounding box center [1043, 295] width 77 height 22
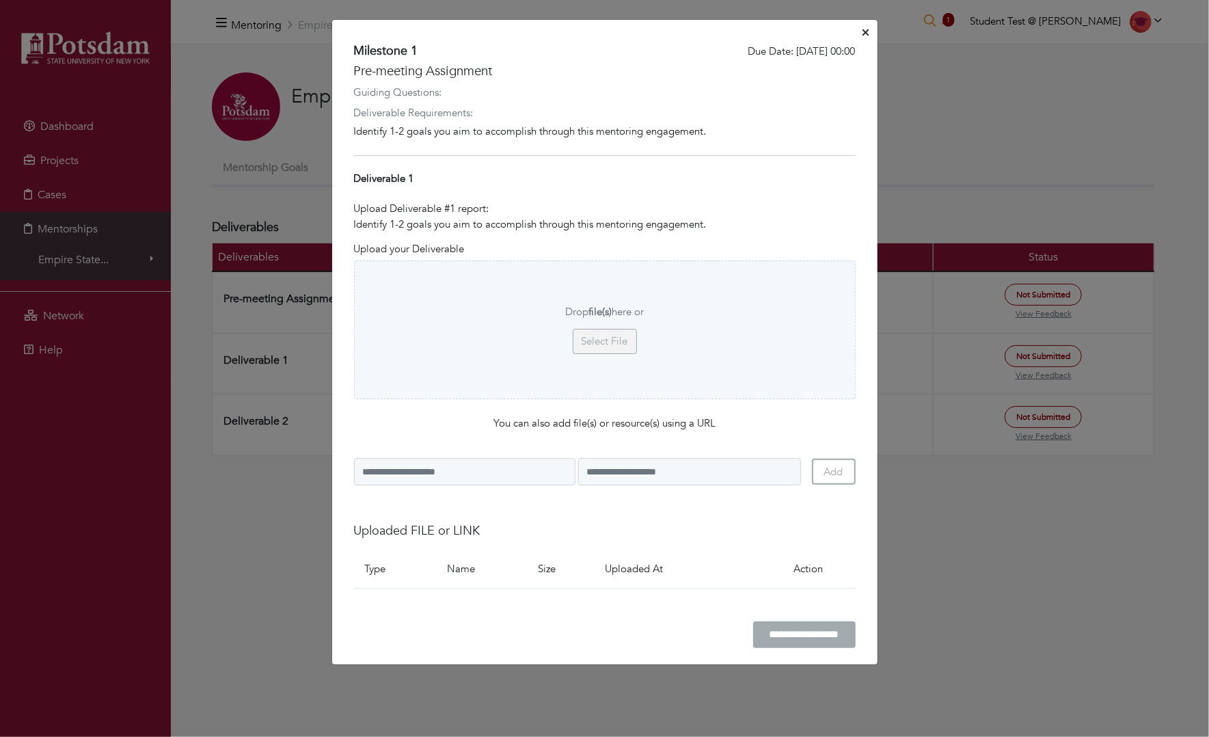
click at [869, 27] on button "Close" at bounding box center [866, 33] width 12 height 21
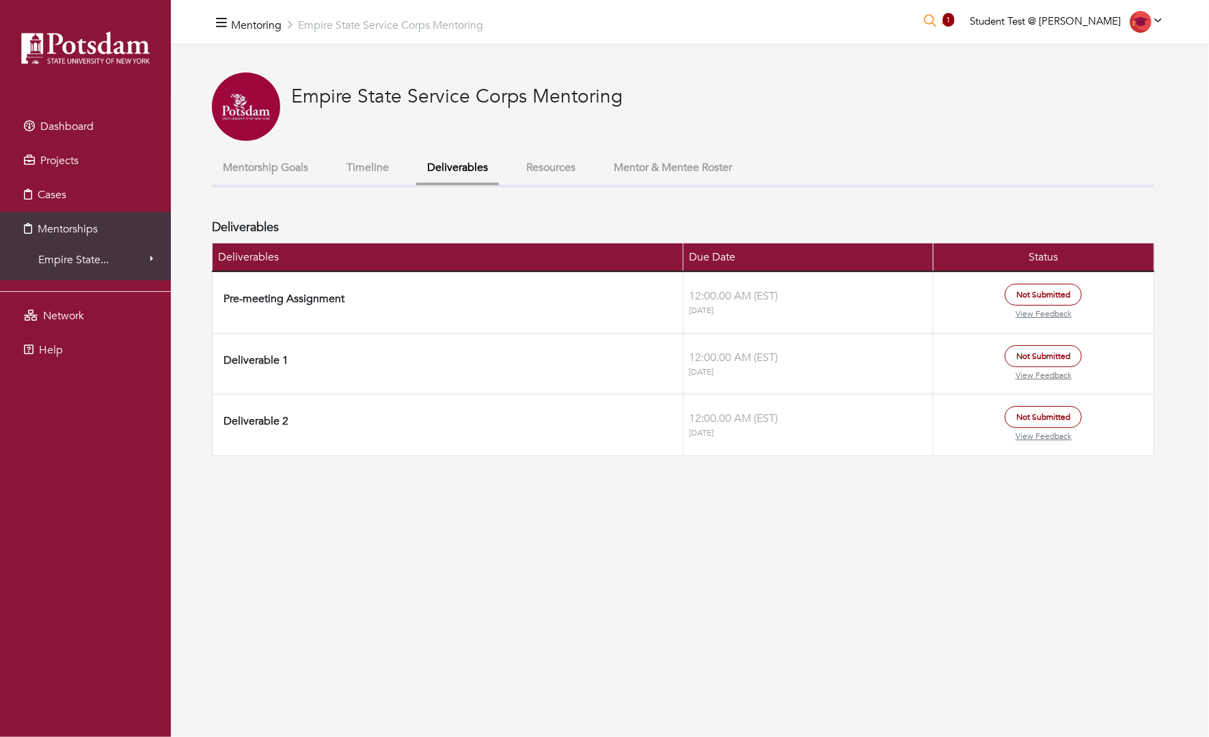
click at [392, 176] on button "Timeline" at bounding box center [368, 167] width 64 height 29
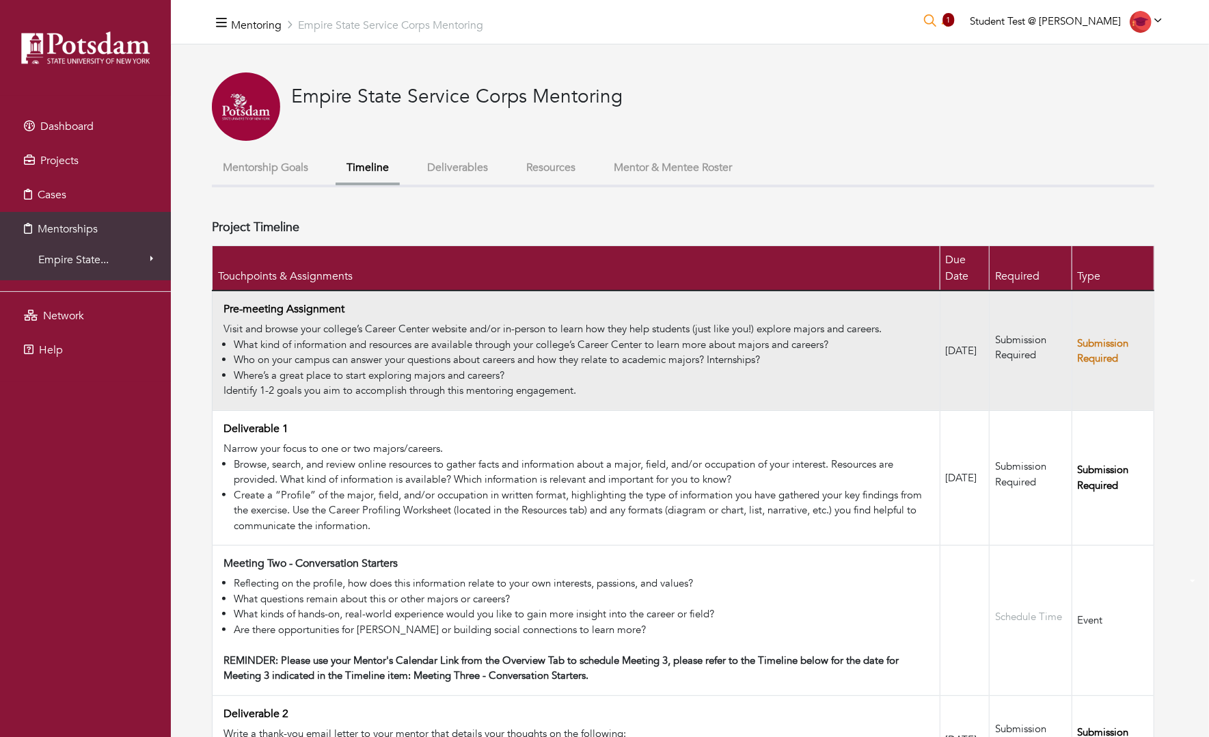
click at [1108, 351] on link "Submission Required" at bounding box center [1103, 350] width 51 height 29
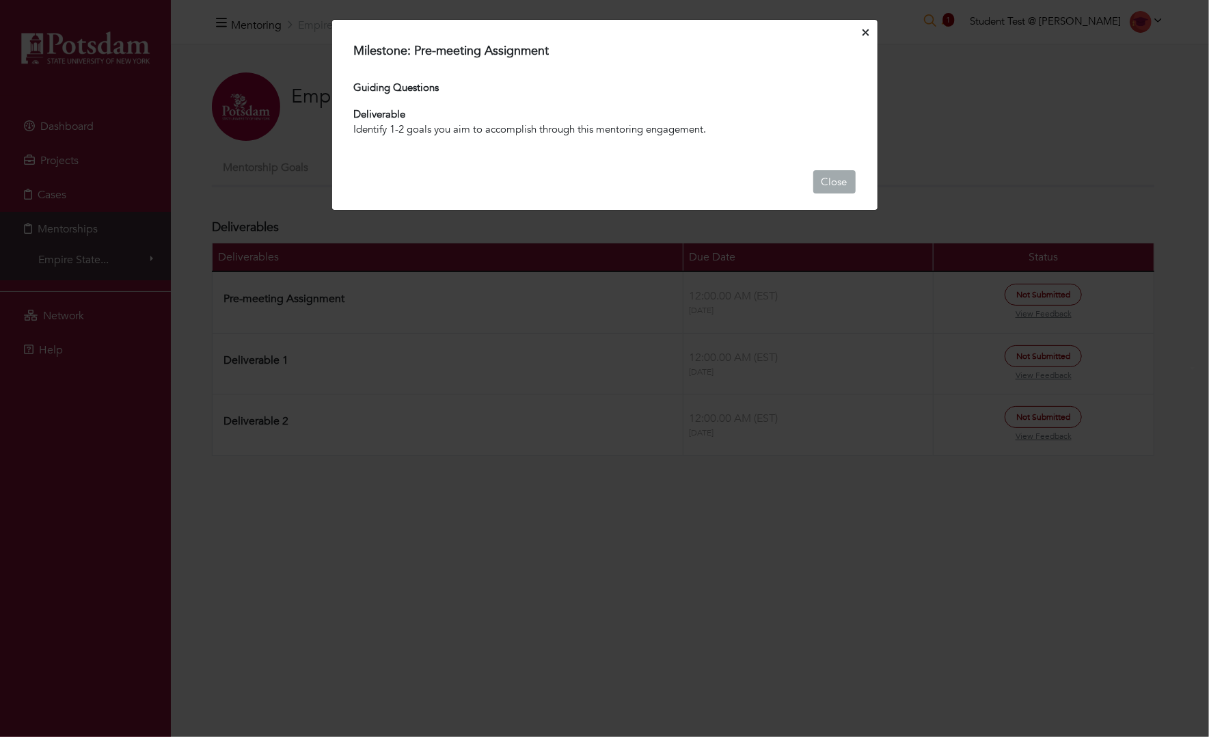
click at [834, 176] on button "Close" at bounding box center [834, 182] width 42 height 24
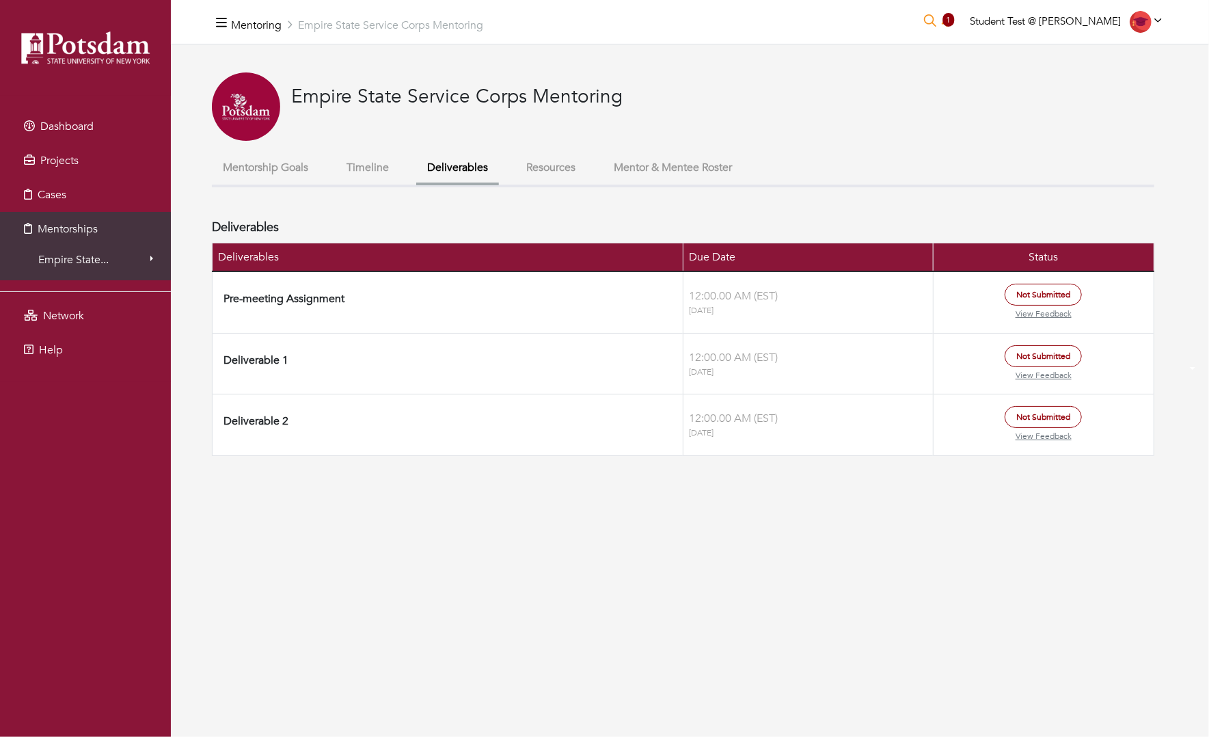
click at [390, 175] on button "Timeline" at bounding box center [368, 167] width 64 height 29
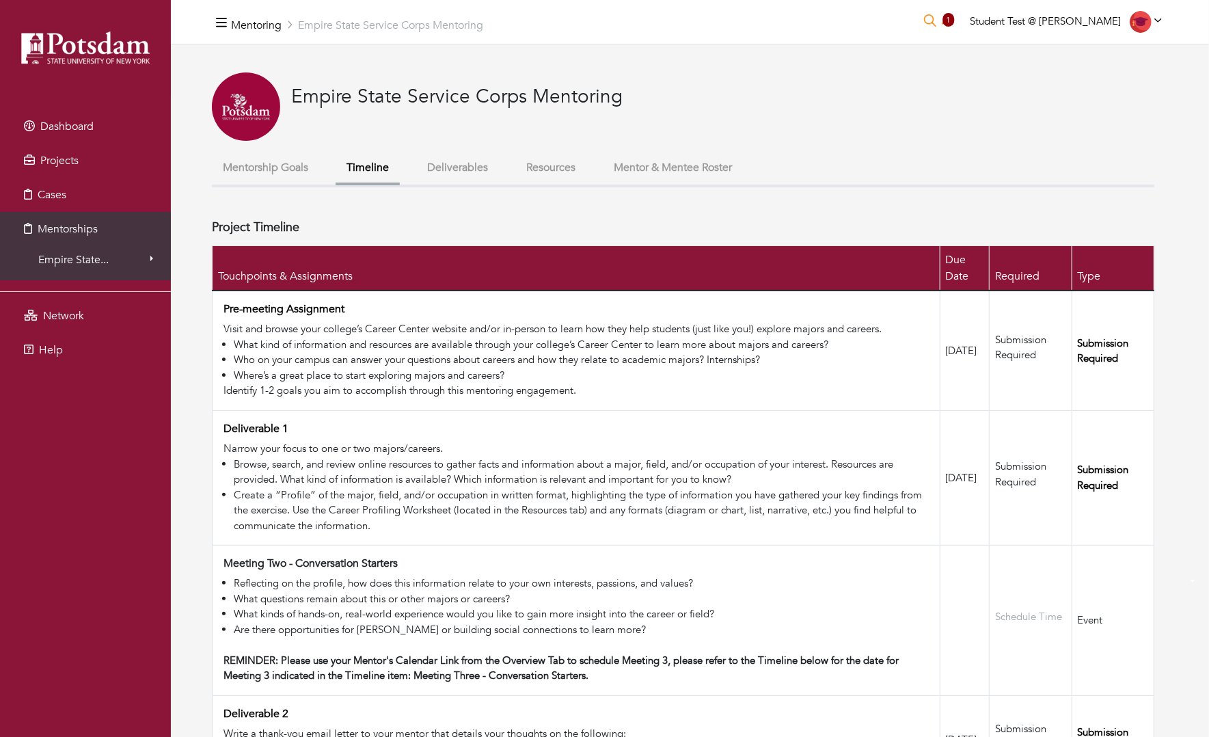
click at [704, 168] on button "Mentor & Mentee Roster" at bounding box center [673, 167] width 140 height 29
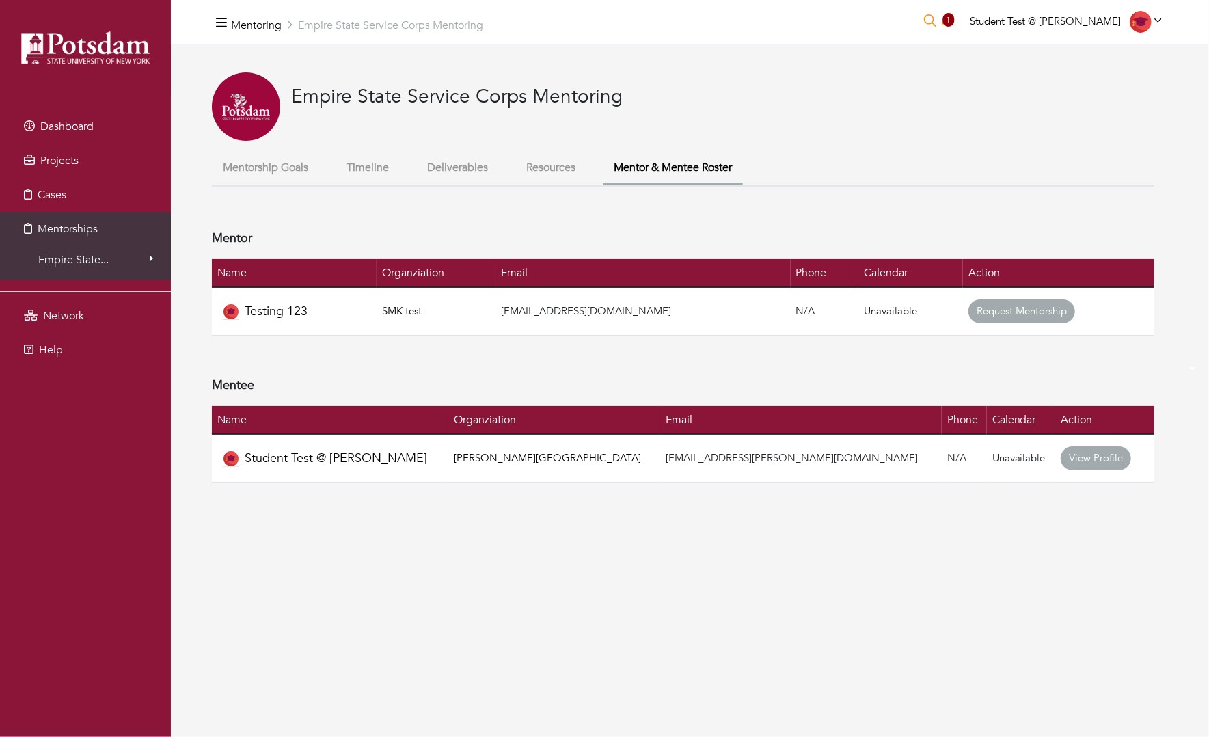
click at [985, 314] on link "Request Mentorship" at bounding box center [1021, 311] width 107 height 24
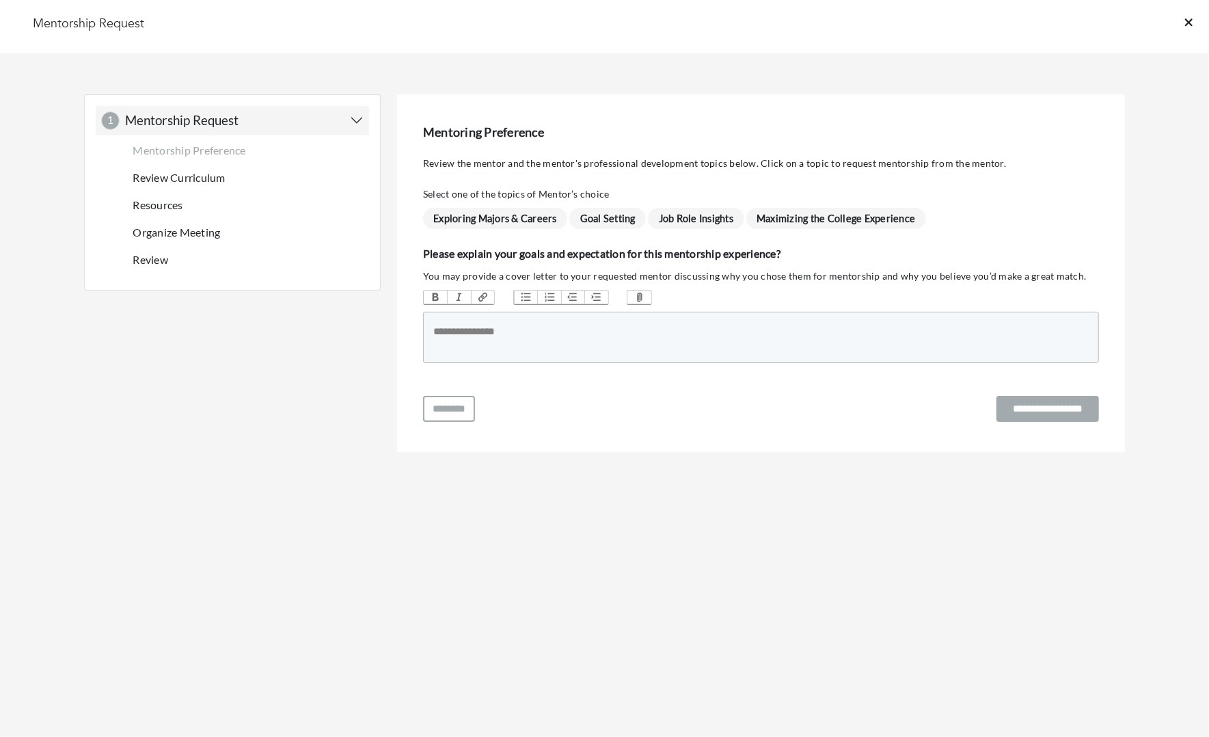
click at [478, 215] on span "Exploring Majors & Careers" at bounding box center [495, 218] width 144 height 21
click at [1042, 399] on input "**********" at bounding box center [1047, 409] width 103 height 27
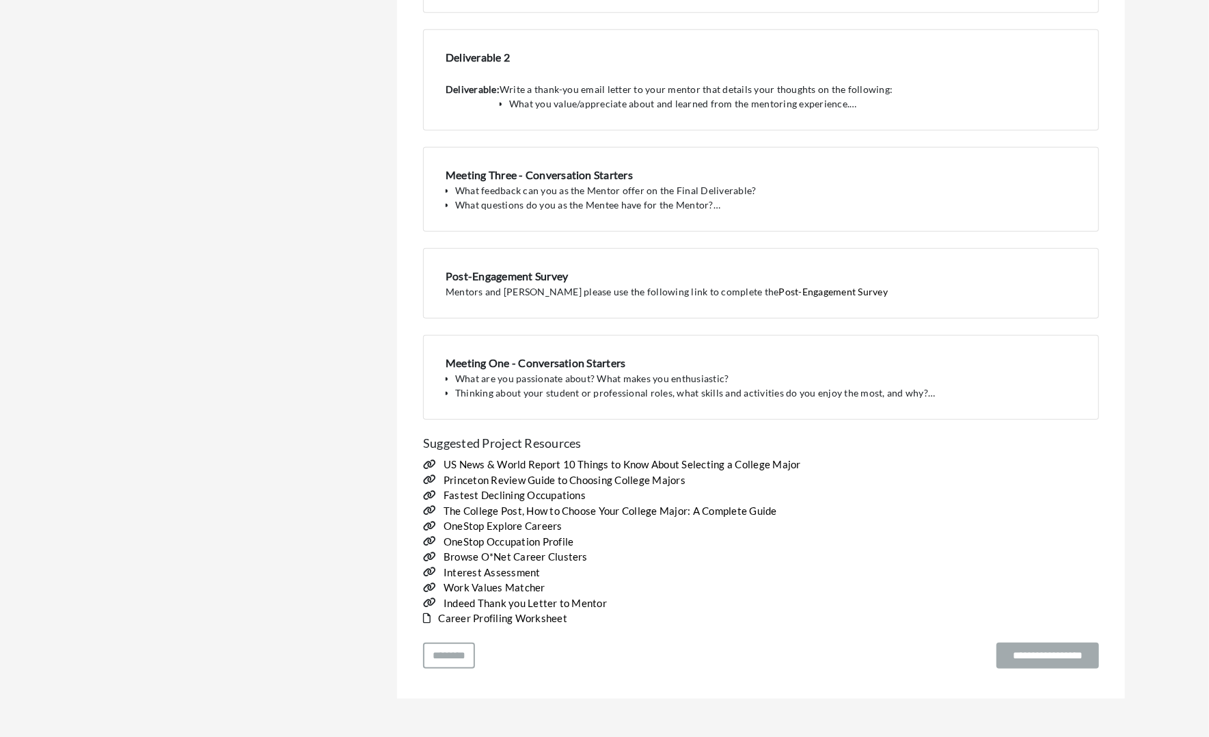
click at [1061, 642] on input "**********" at bounding box center [1047, 655] width 103 height 27
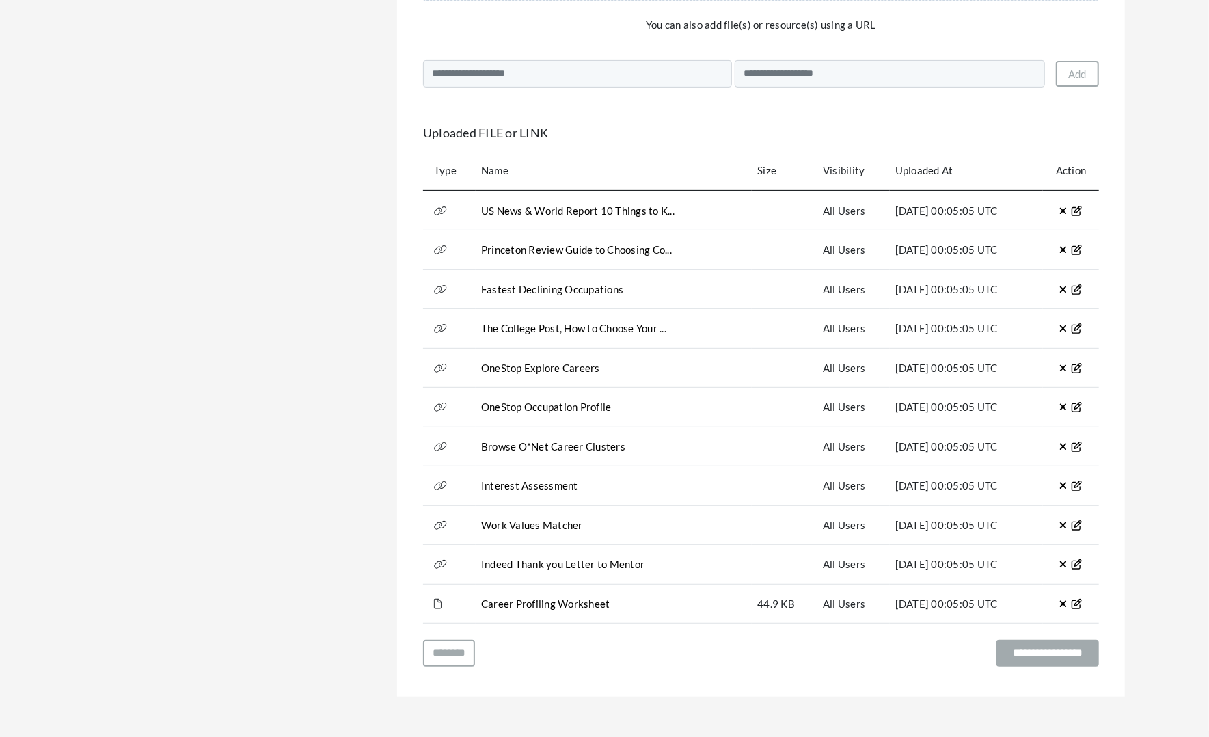
scroll to position [310, 0]
click at [1044, 654] on input "**********" at bounding box center [1047, 654] width 103 height 27
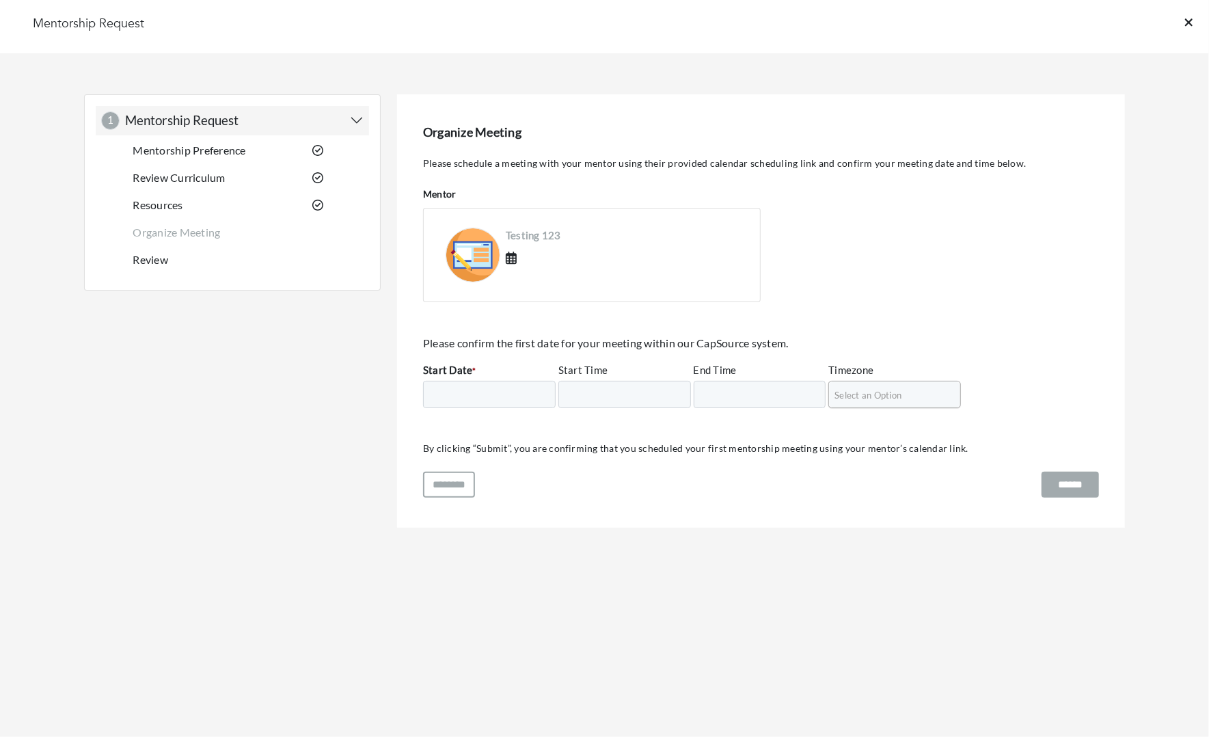
scroll to position [0, 0]
click at [492, 396] on input "Start Date *" at bounding box center [489, 394] width 133 height 27
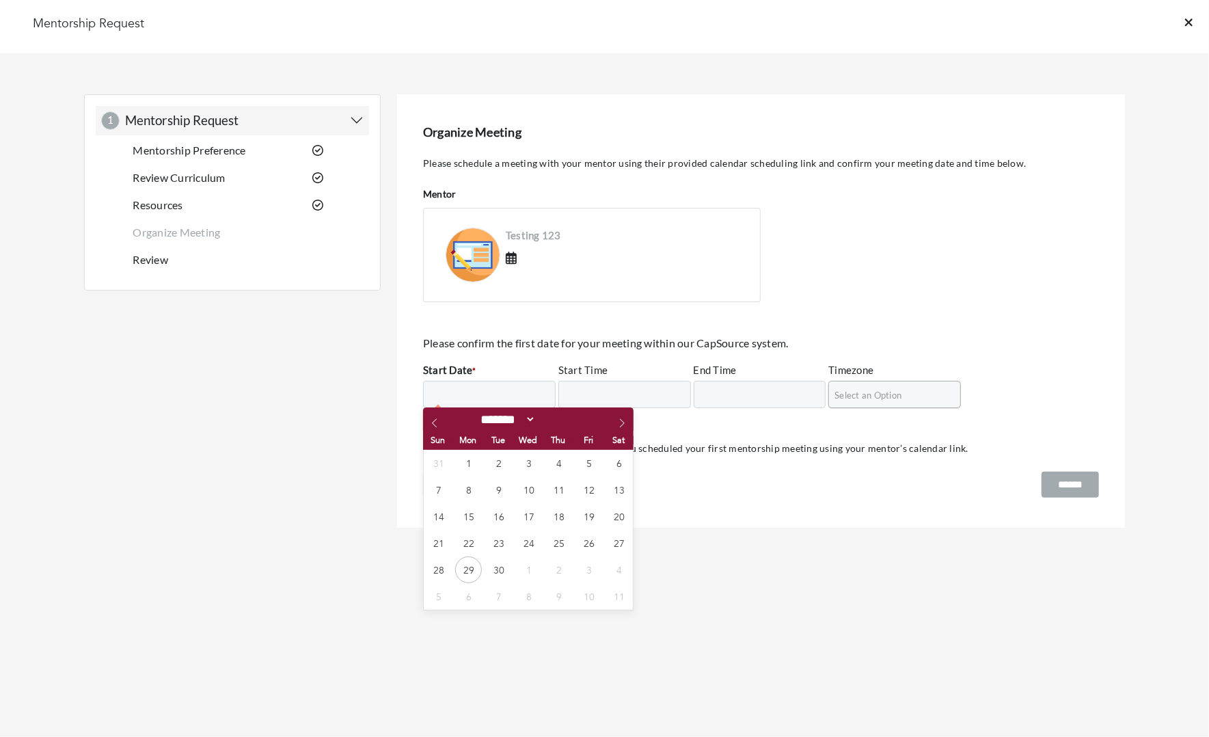
click at [859, 577] on html "Mentorship Request 1 1 Mentorship Request Mentorship Preference Review Curricul…" at bounding box center [604, 288] width 1209 height 577
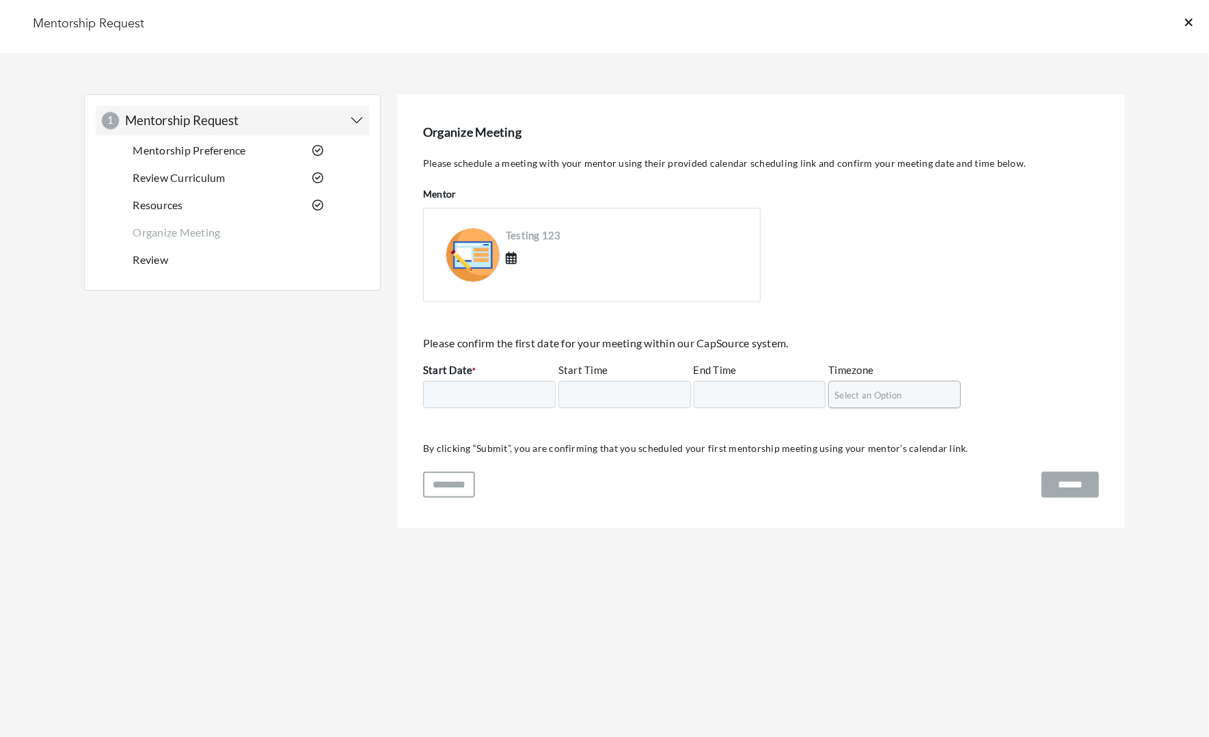
click at [1187, 25] on icon at bounding box center [1189, 22] width 8 height 8
click at [105, 12] on div "Mentorship Request" at bounding box center [604, 26] width 1209 height 53
click at [198, 148] on link "Mentorship Preference" at bounding box center [189, 147] width 113 height 13
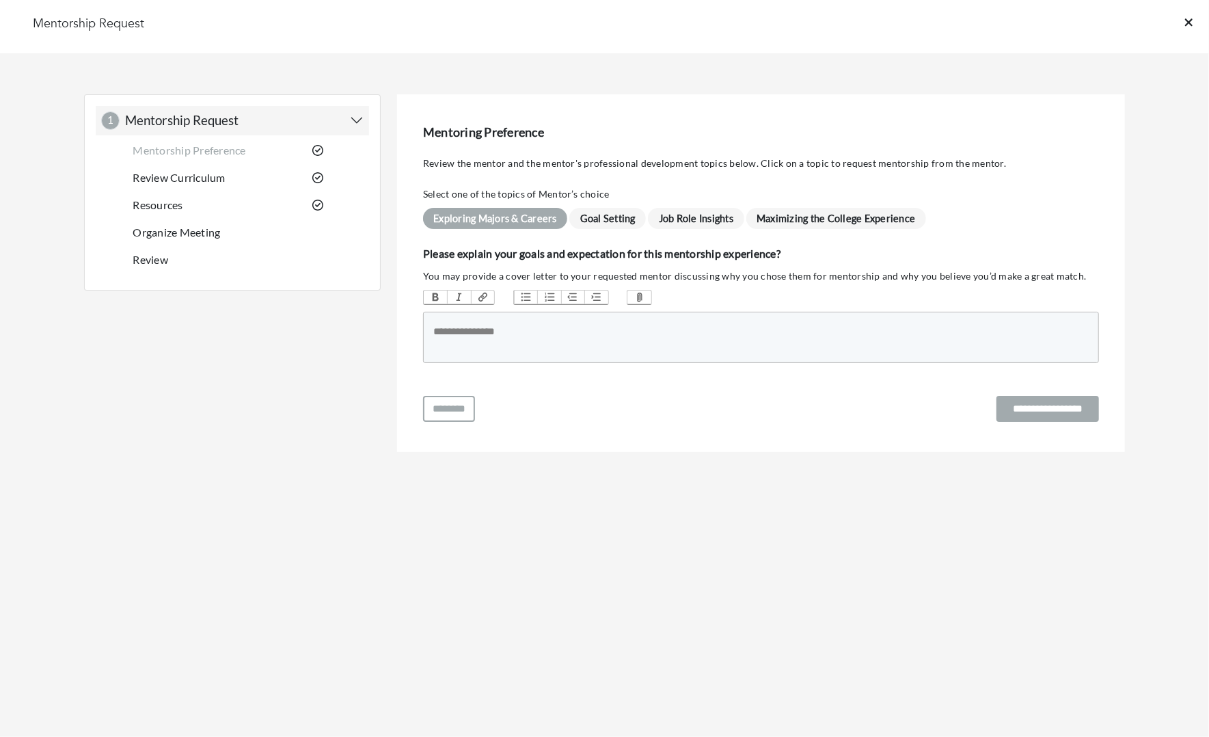
click at [1192, 27] on icon at bounding box center [1189, 22] width 8 height 12
